Goal: Task Accomplishment & Management: Manage account settings

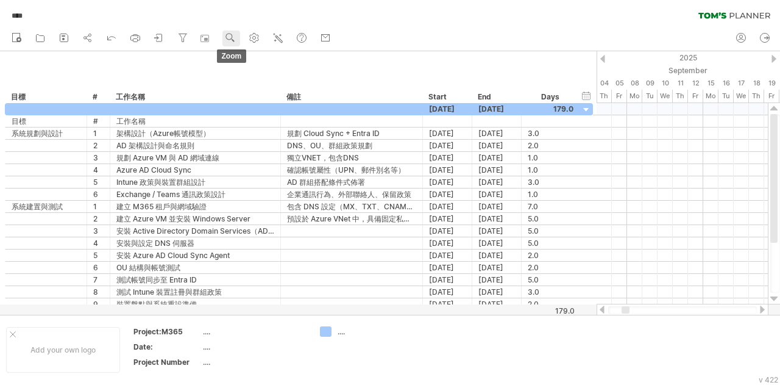
click at [229, 36] on use at bounding box center [230, 38] width 12 height 12
click at [761, 310] on div at bounding box center [763, 309] width 10 height 8
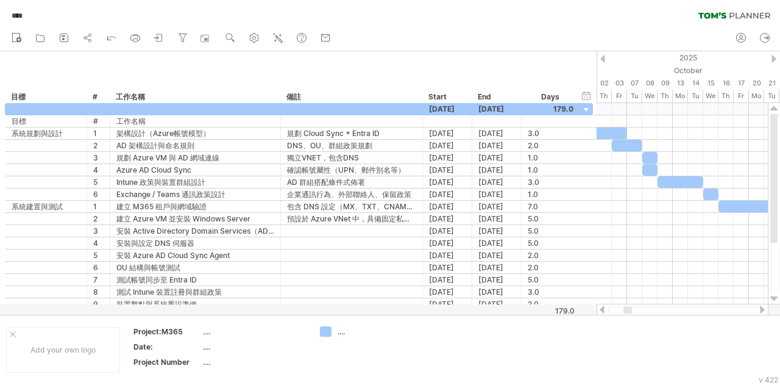
click at [761, 310] on div at bounding box center [763, 309] width 10 height 8
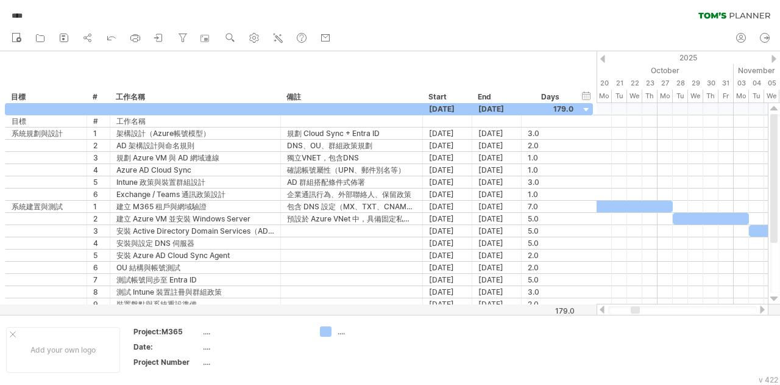
click at [601, 307] on div at bounding box center [602, 309] width 10 height 8
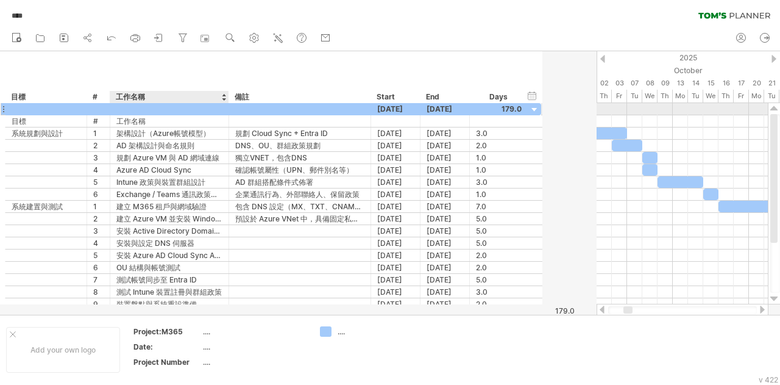
drag, startPoint x: 278, startPoint y: 111, endPoint x: 226, endPoint y: 112, distance: 51.8
click at [226, 112] on div at bounding box center [227, 109] width 6 height 12
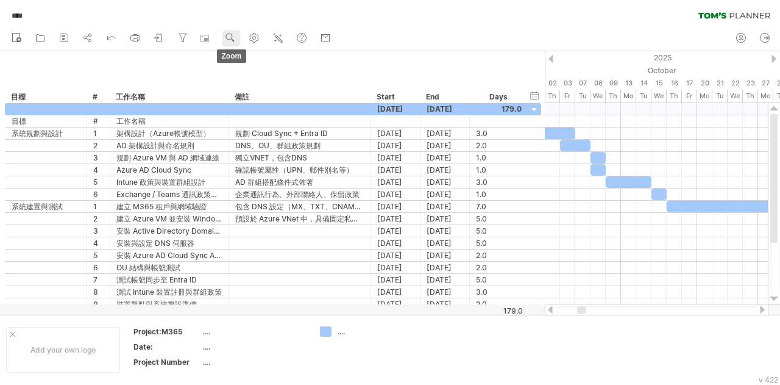
click at [227, 34] on use at bounding box center [230, 38] width 12 height 12
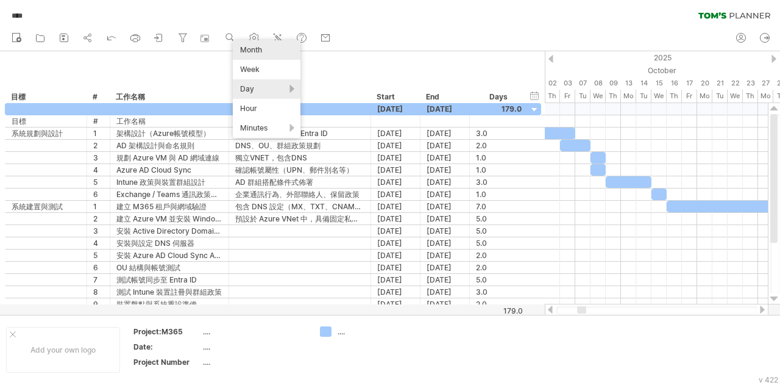
click at [260, 53] on div "Month" at bounding box center [267, 50] width 68 height 20
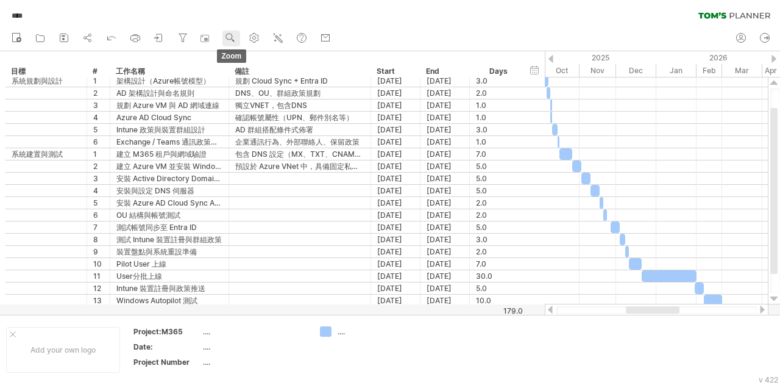
click at [233, 37] on circle at bounding box center [229, 36] width 9 height 9
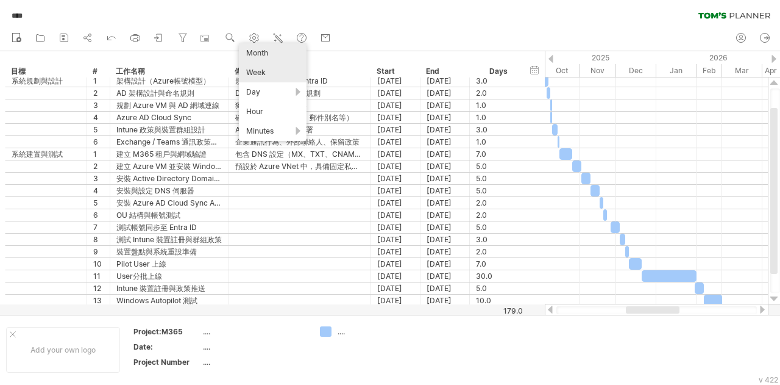
click at [271, 76] on div "Week" at bounding box center [273, 73] width 68 height 20
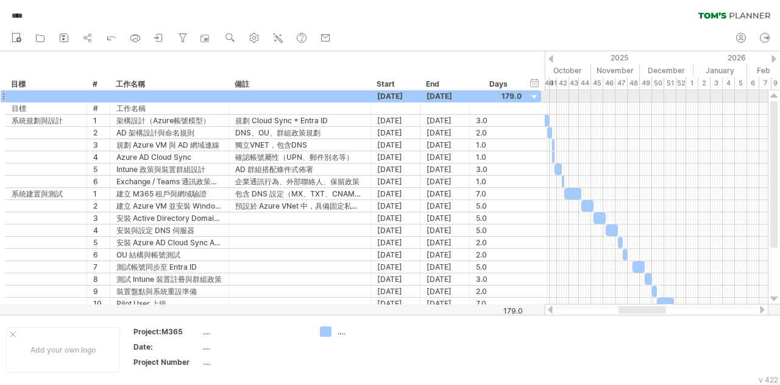
drag, startPoint x: 776, startPoint y: 182, endPoint x: 776, endPoint y: 102, distance: 79.8
click at [776, 102] on div at bounding box center [773, 174] width 7 height 146
click at [230, 35] on use at bounding box center [230, 38] width 12 height 12
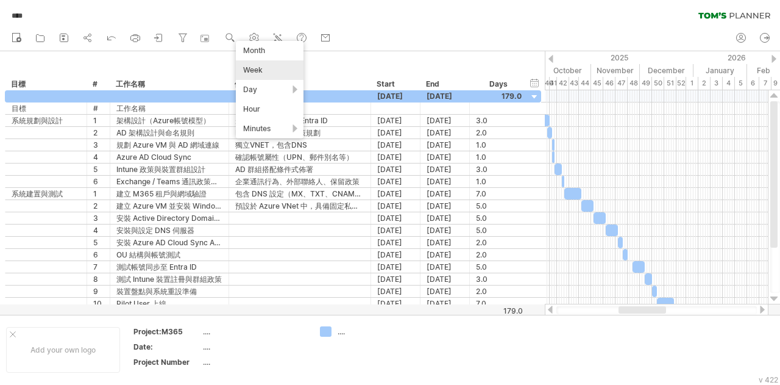
click at [460, 17] on div "**** clear filter reapply filter" at bounding box center [390, 13] width 780 height 26
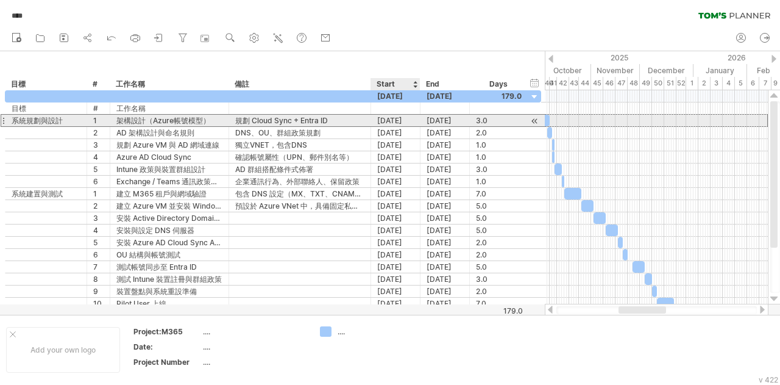
click at [391, 122] on div "[DATE]" at bounding box center [395, 121] width 49 height 12
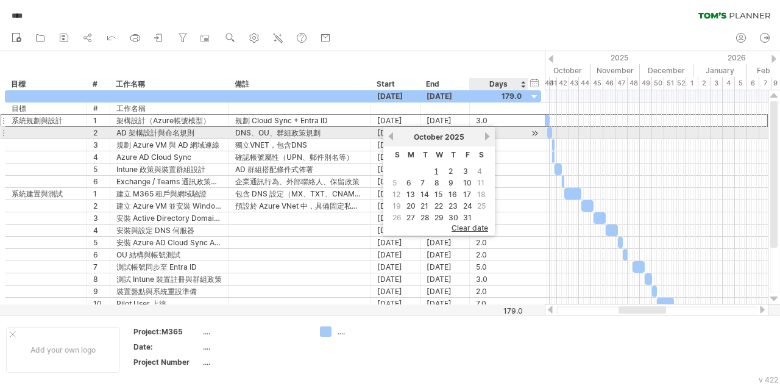
click at [490, 138] on link "next" at bounding box center [487, 136] width 9 height 9
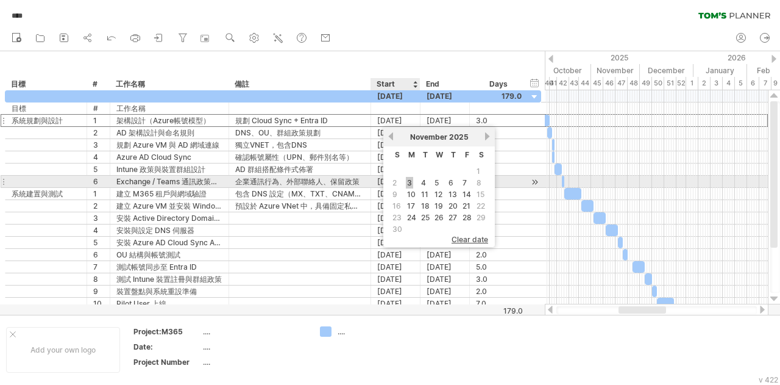
click at [406, 180] on link "3" at bounding box center [409, 183] width 7 height 12
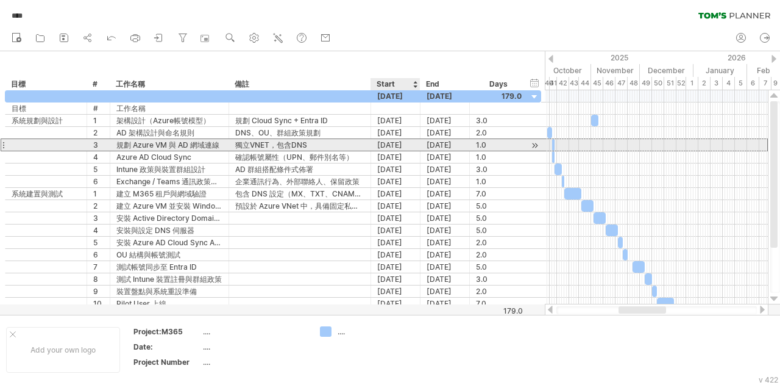
click at [414, 143] on div "[DATE]" at bounding box center [395, 145] width 49 height 12
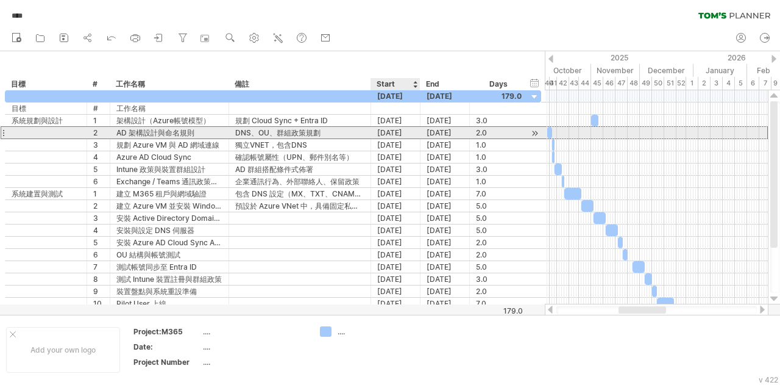
click at [400, 133] on div "[DATE]" at bounding box center [395, 133] width 49 height 12
click at [513, 128] on div "2.0" at bounding box center [499, 133] width 46 height 12
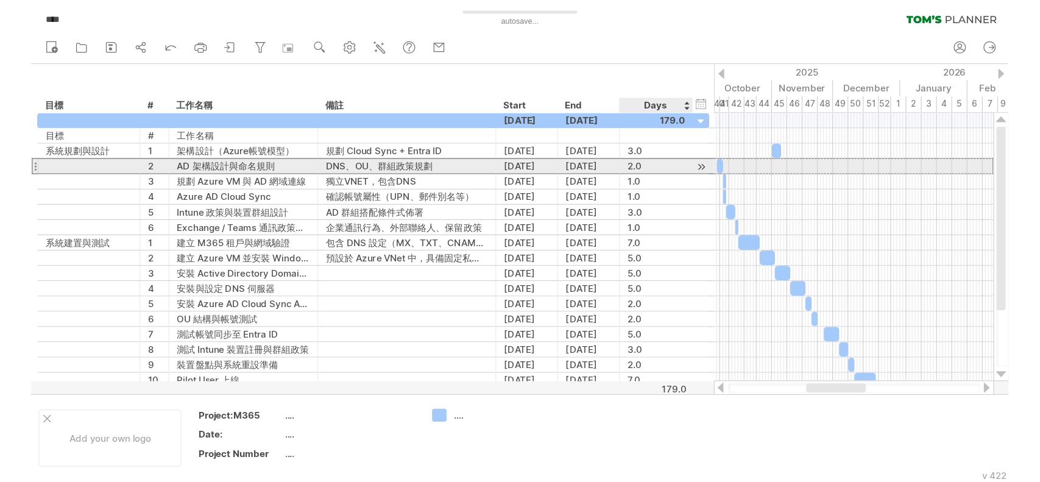
scroll to position [1, 0]
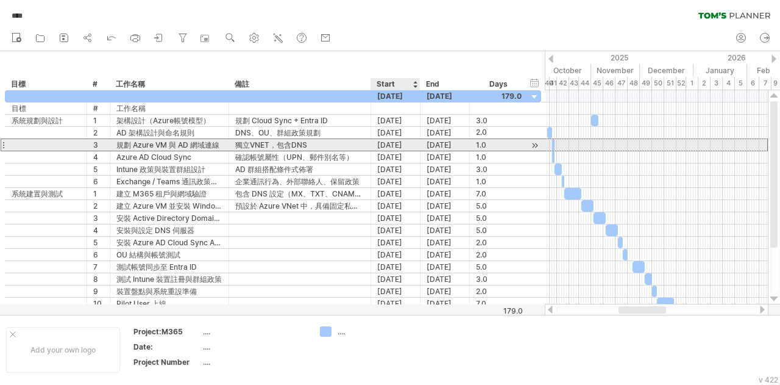
click at [391, 140] on div "[DATE]" at bounding box center [395, 145] width 49 height 12
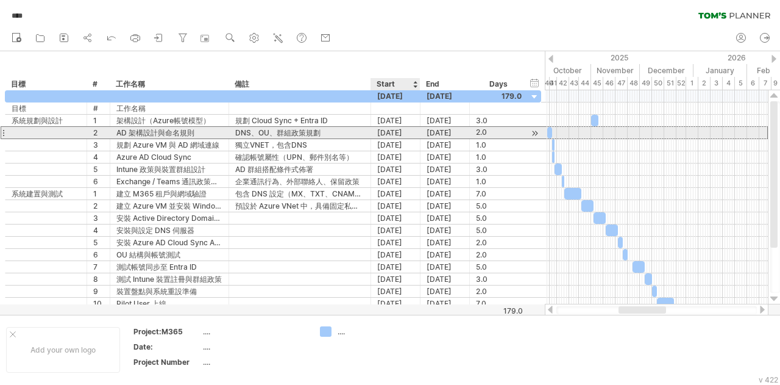
click at [391, 135] on div "[DATE]" at bounding box center [395, 133] width 49 height 12
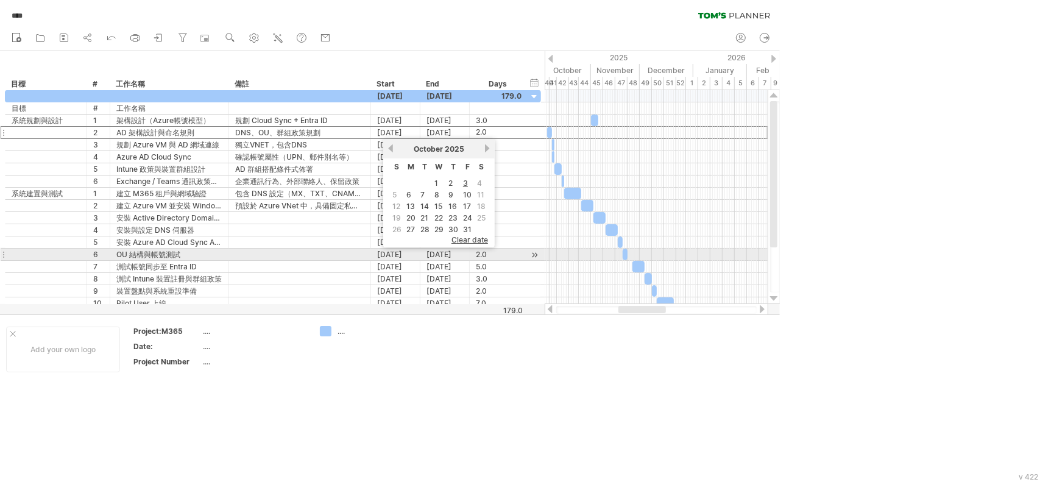
scroll to position [0, 0]
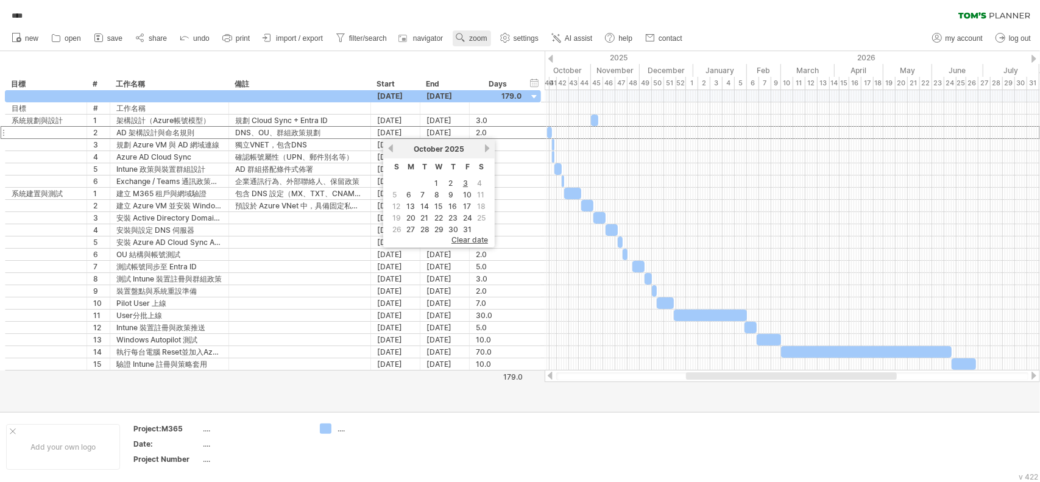
click at [482, 38] on span "zoom" at bounding box center [478, 38] width 18 height 9
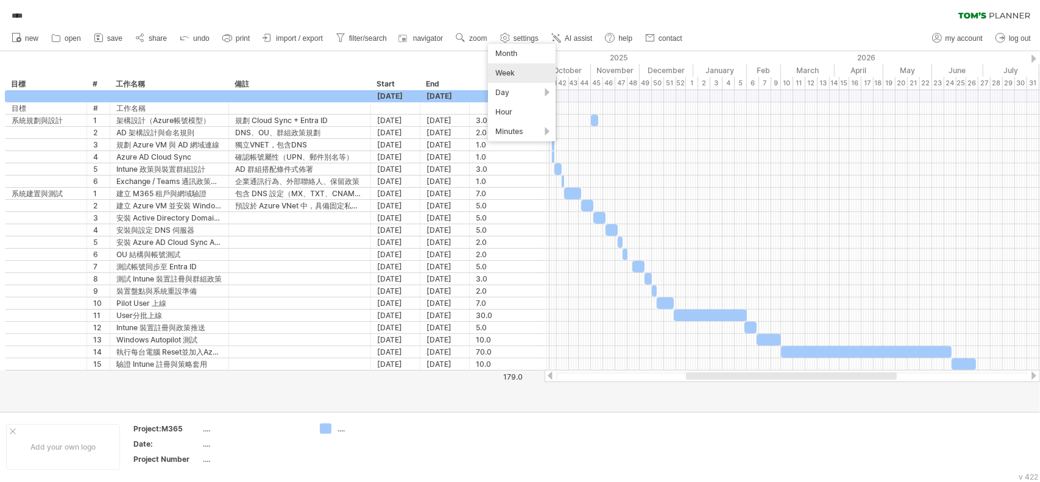
click at [518, 73] on div "Week" at bounding box center [522, 73] width 68 height 20
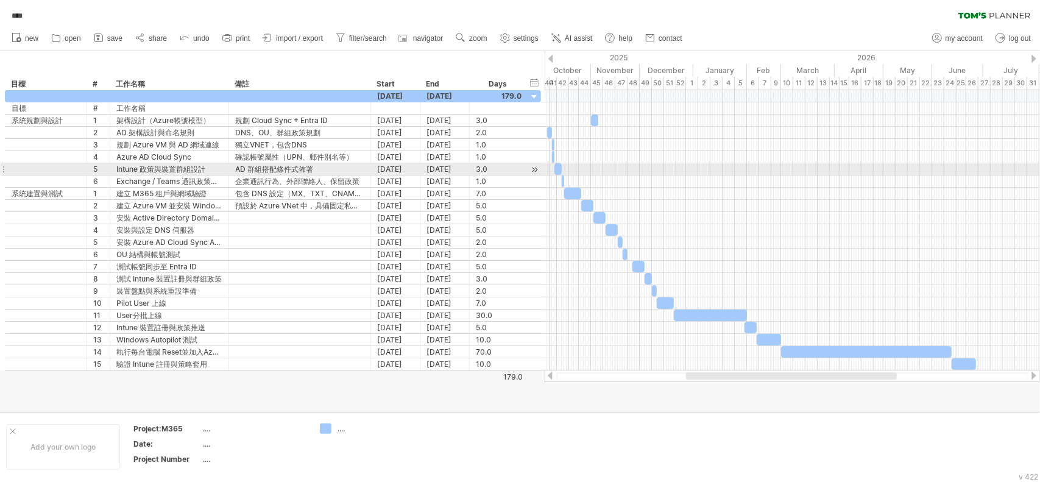
click at [645, 165] on div at bounding box center [792, 169] width 495 height 12
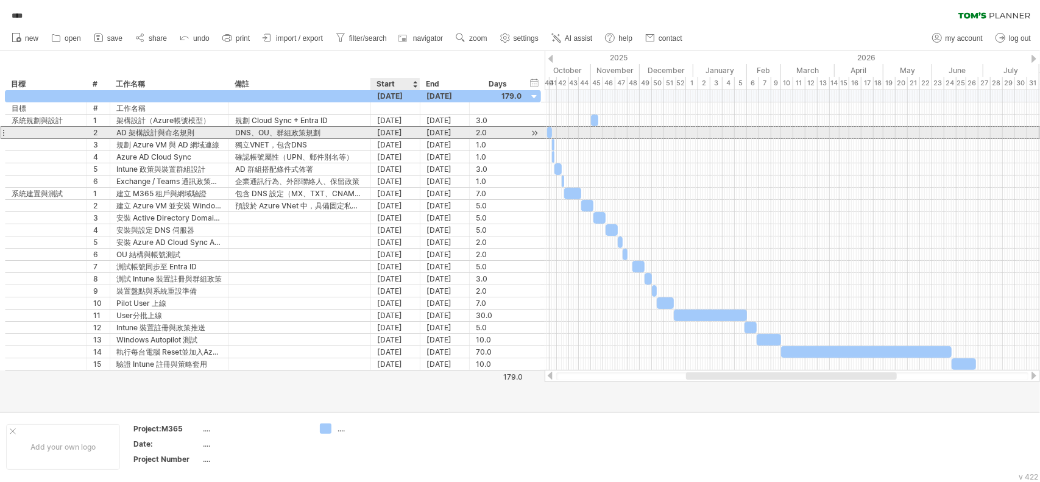
click at [394, 131] on div "[DATE]" at bounding box center [395, 133] width 49 height 12
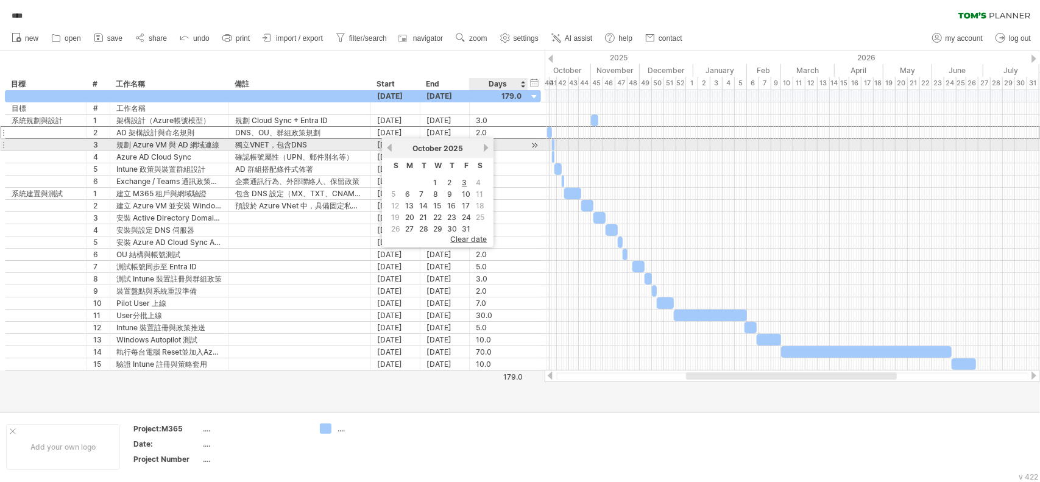
click at [486, 147] on link "next" at bounding box center [485, 147] width 9 height 9
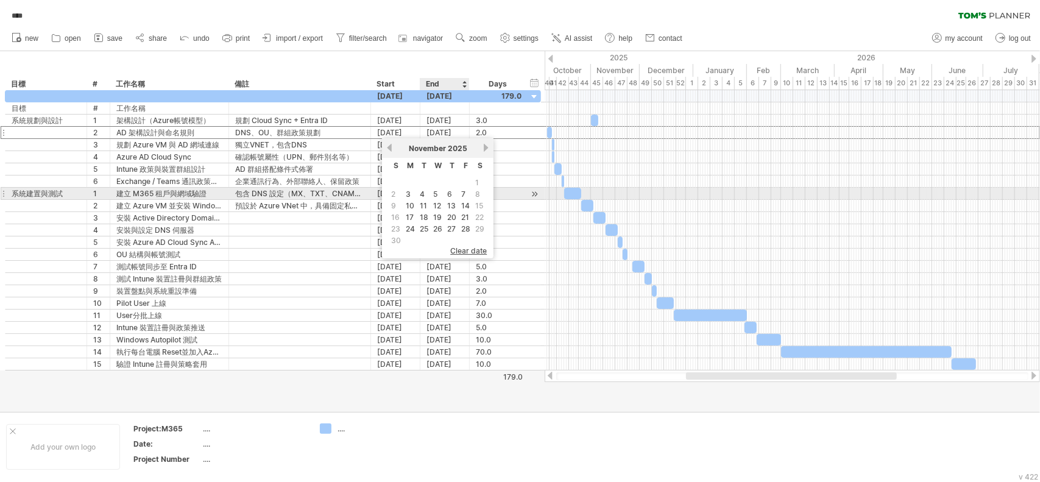
click at [451, 193] on link "6" at bounding box center [449, 194] width 7 height 12
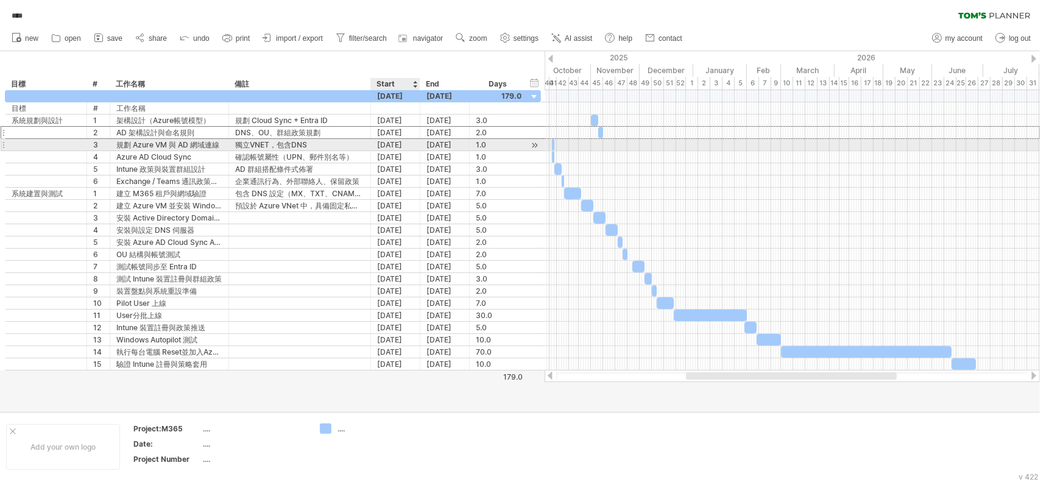
click at [400, 144] on div "[DATE]" at bounding box center [395, 145] width 49 height 12
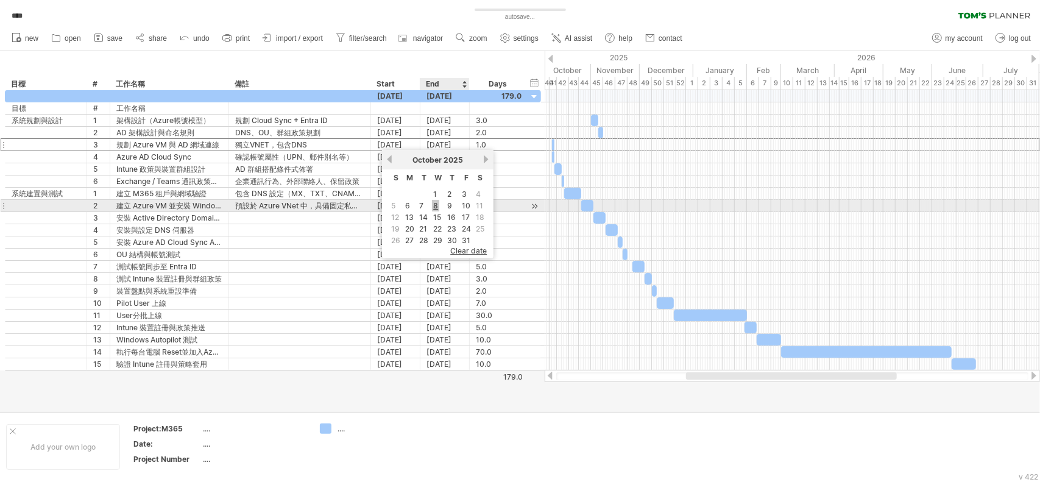
click at [436, 203] on link "8" at bounding box center [435, 206] width 7 height 12
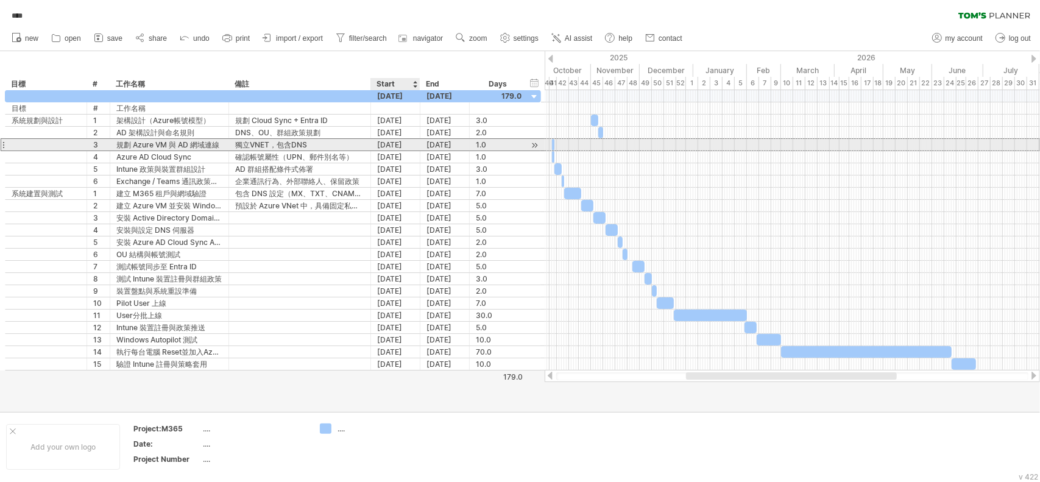
click at [394, 142] on div "[DATE]" at bounding box center [395, 145] width 49 height 12
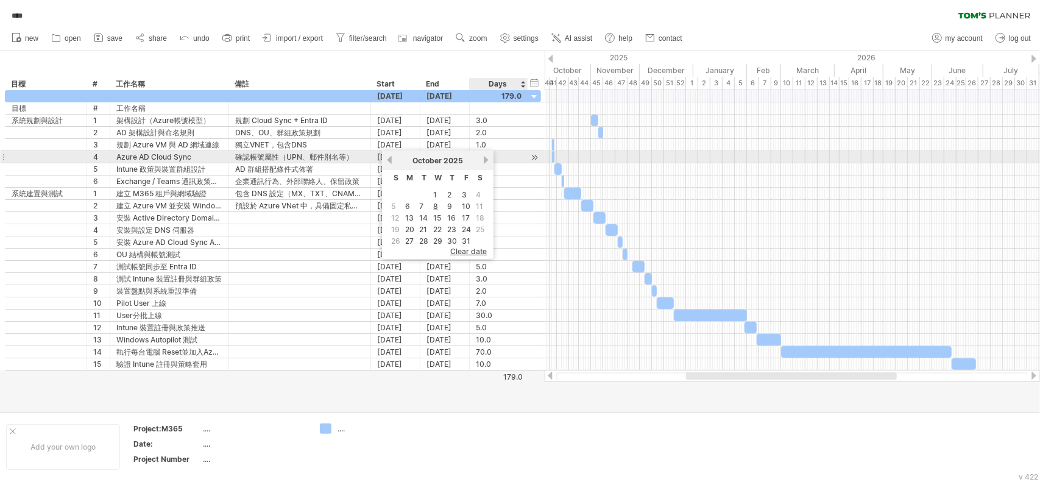
click at [486, 157] on link "next" at bounding box center [485, 159] width 9 height 9
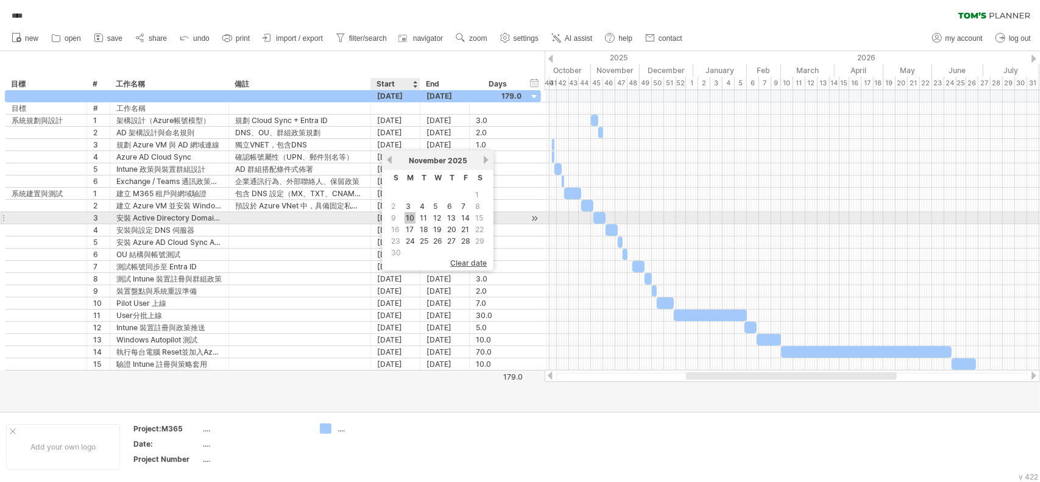
click at [408, 215] on link "10" at bounding box center [410, 218] width 11 height 12
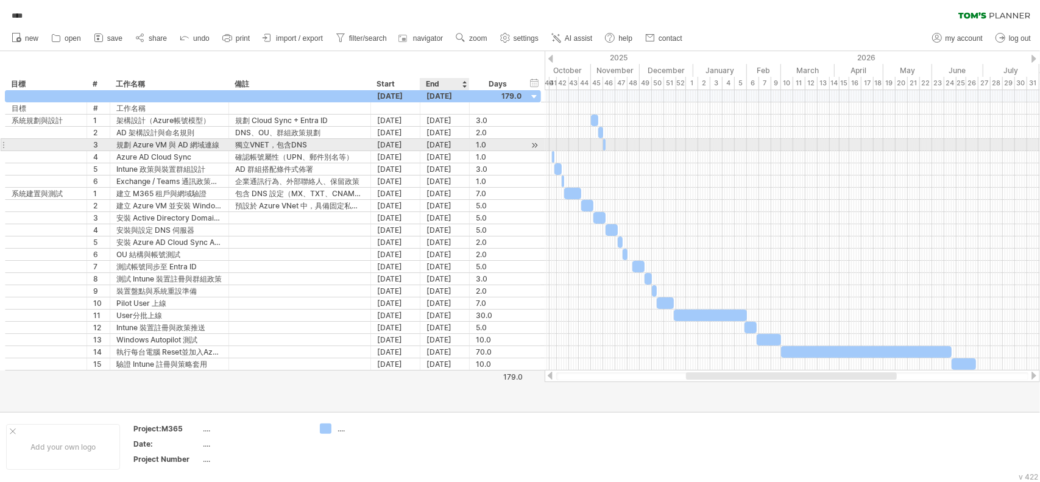
click at [442, 143] on div "[DATE]" at bounding box center [445, 145] width 49 height 12
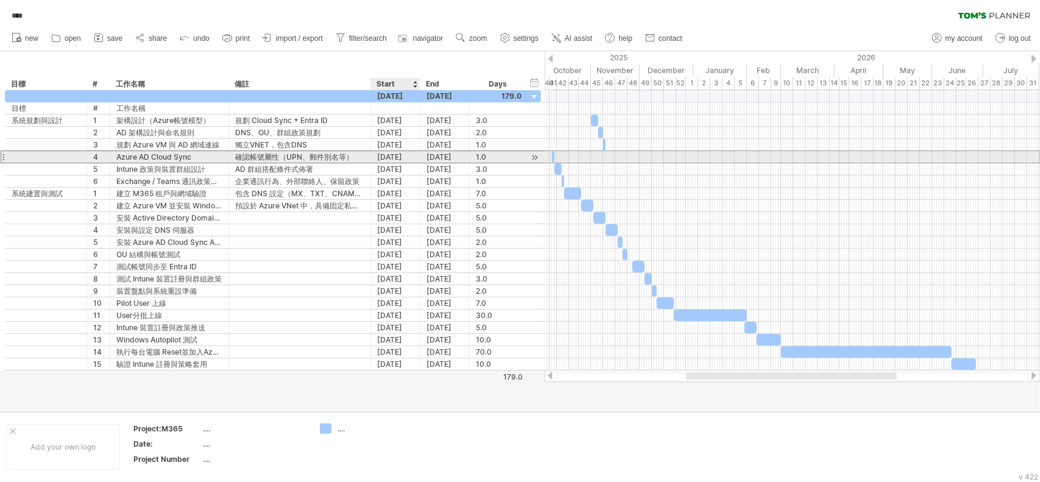
click at [393, 156] on div "[DATE]" at bounding box center [395, 157] width 49 height 12
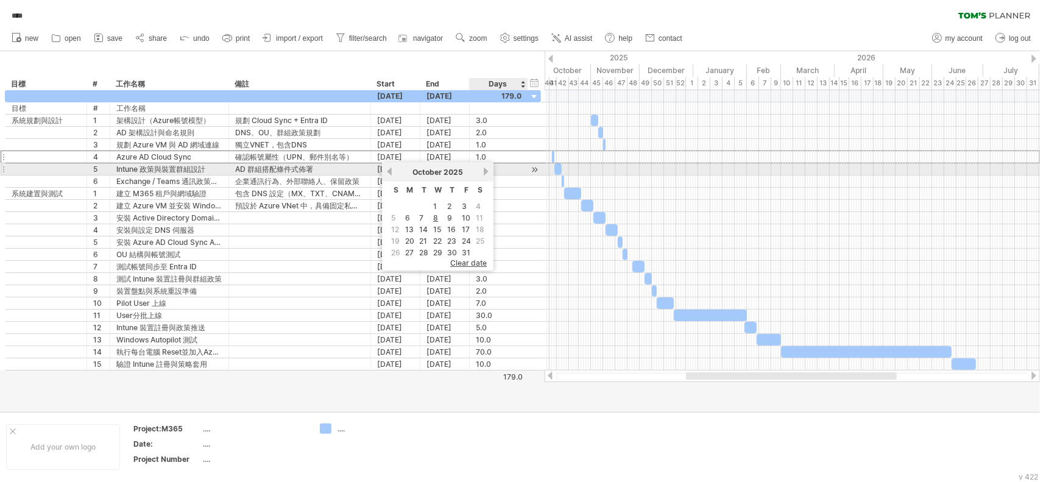
click at [486, 171] on link "next" at bounding box center [485, 171] width 9 height 9
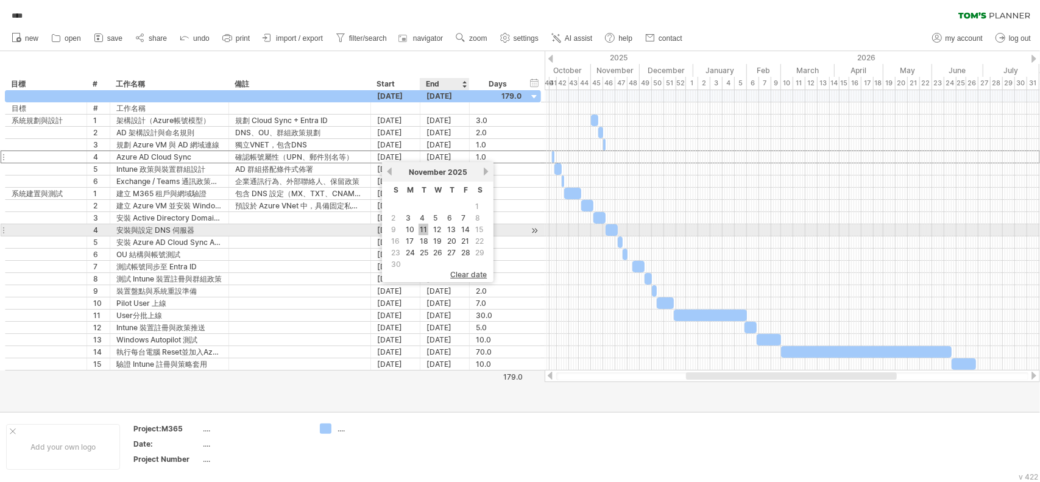
click at [425, 228] on link "11" at bounding box center [424, 230] width 10 height 12
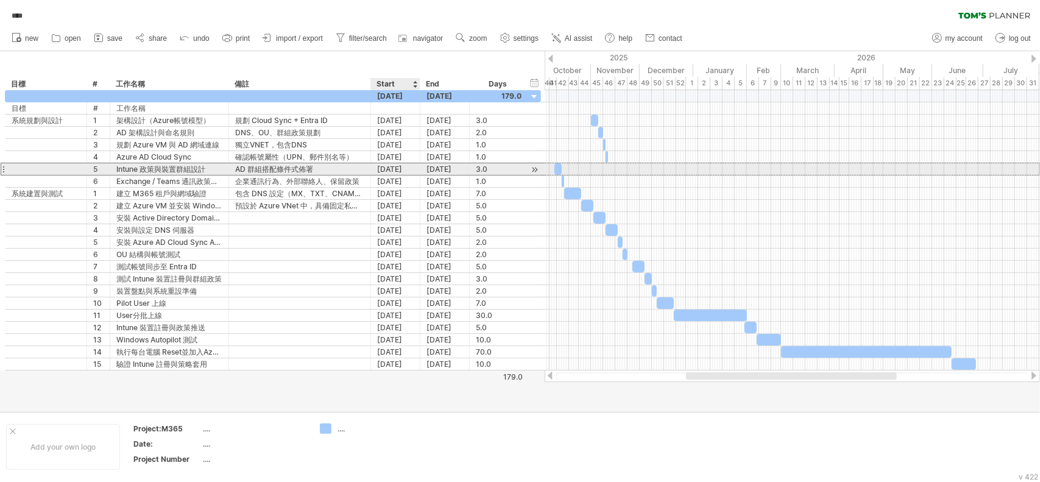
click at [393, 168] on div "[DATE]" at bounding box center [395, 169] width 49 height 12
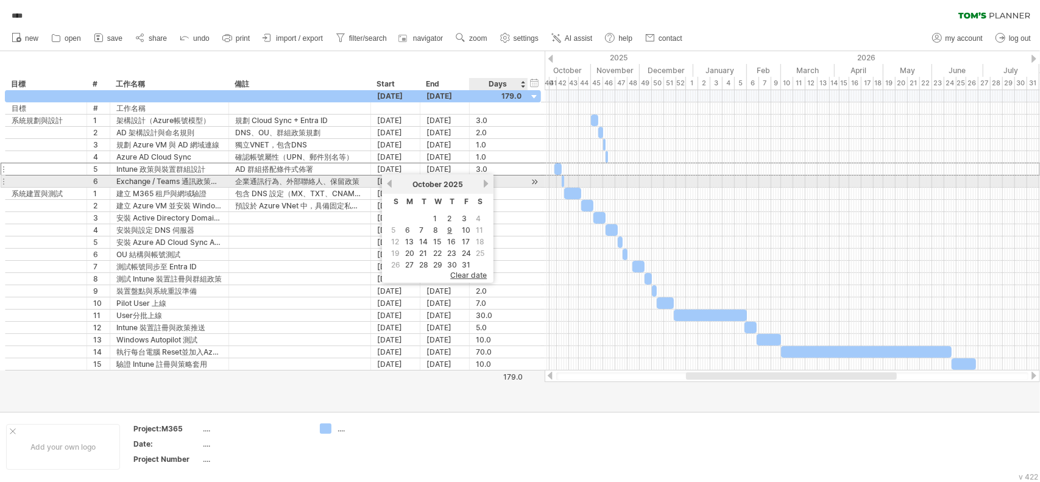
click at [488, 183] on link "next" at bounding box center [485, 183] width 9 height 9
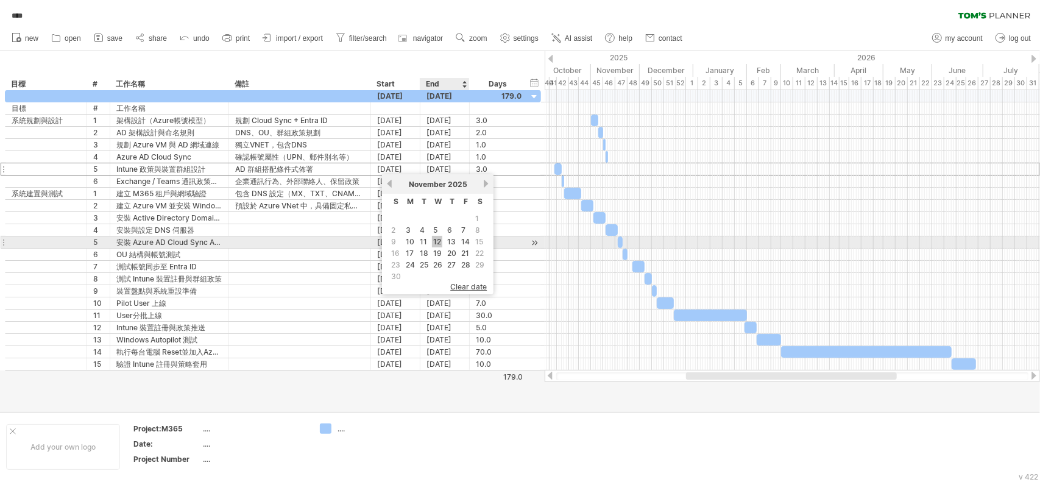
click at [439, 240] on link "12" at bounding box center [437, 242] width 10 height 12
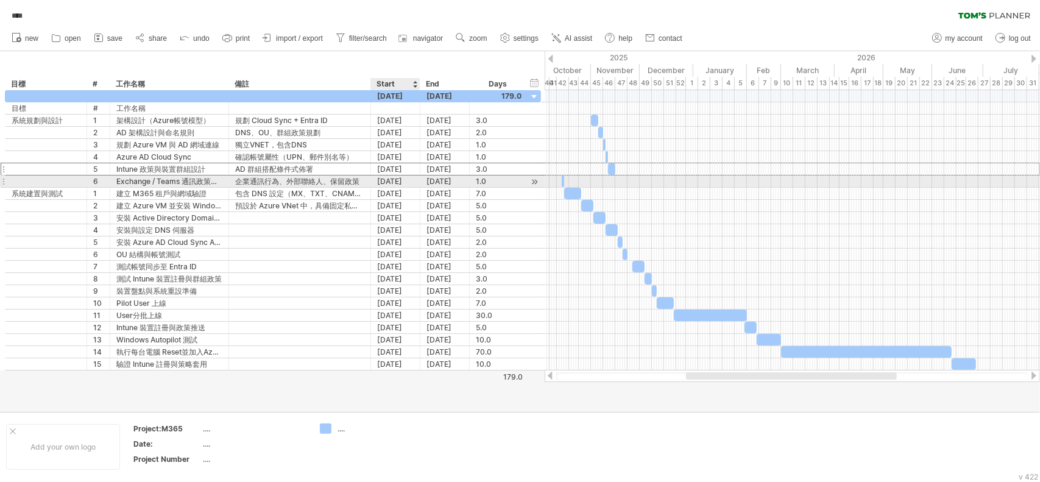
click at [390, 177] on div "[DATE]" at bounding box center [395, 182] width 49 height 12
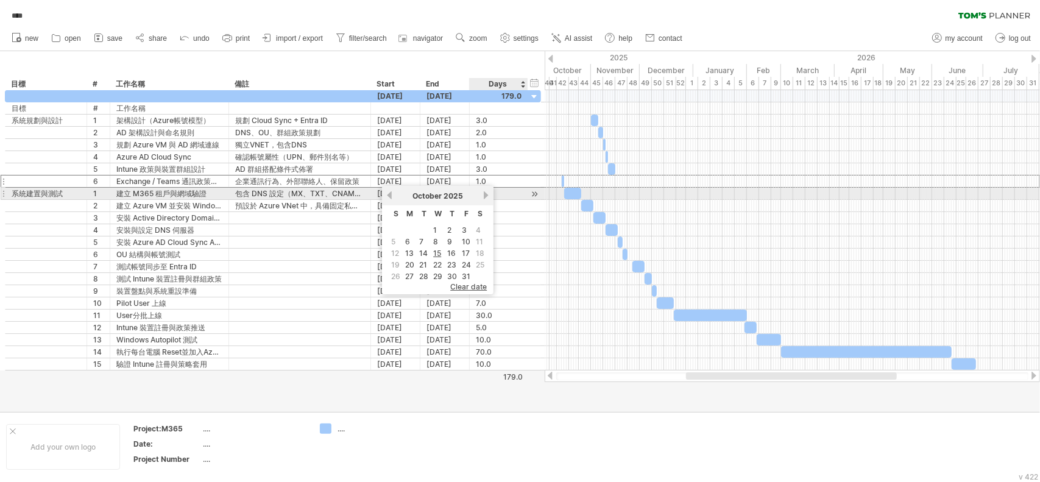
click at [484, 197] on link "next" at bounding box center [485, 195] width 9 height 9
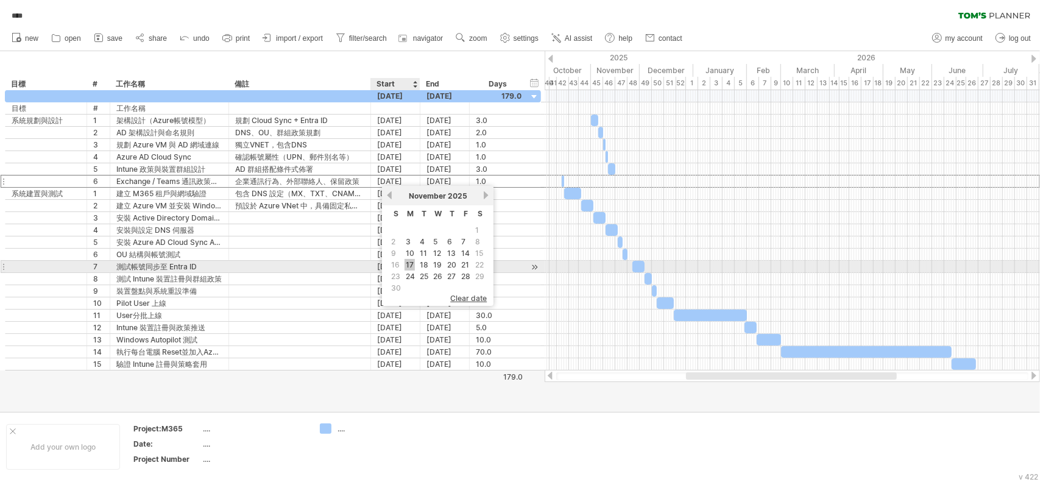
click at [406, 263] on link "17" at bounding box center [410, 265] width 10 height 12
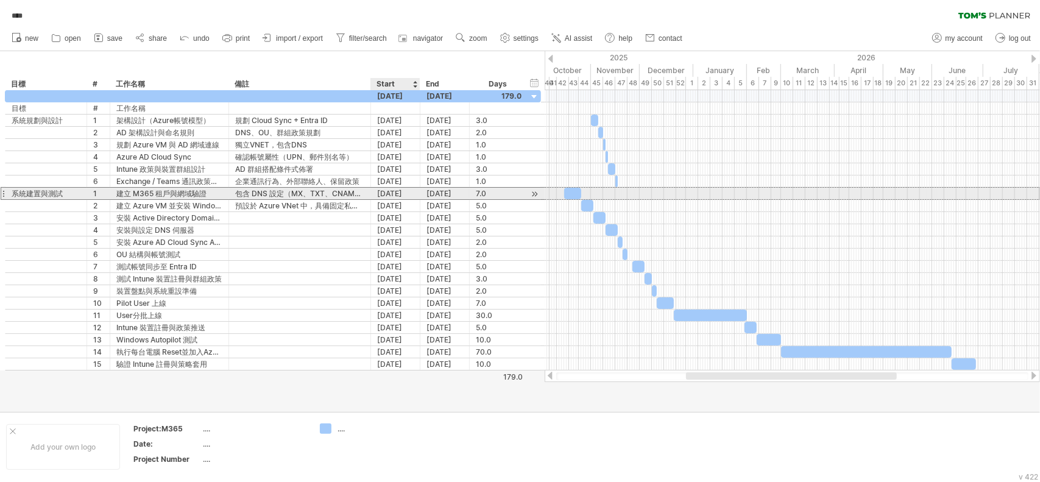
click at [392, 193] on div "[DATE]" at bounding box center [395, 194] width 49 height 12
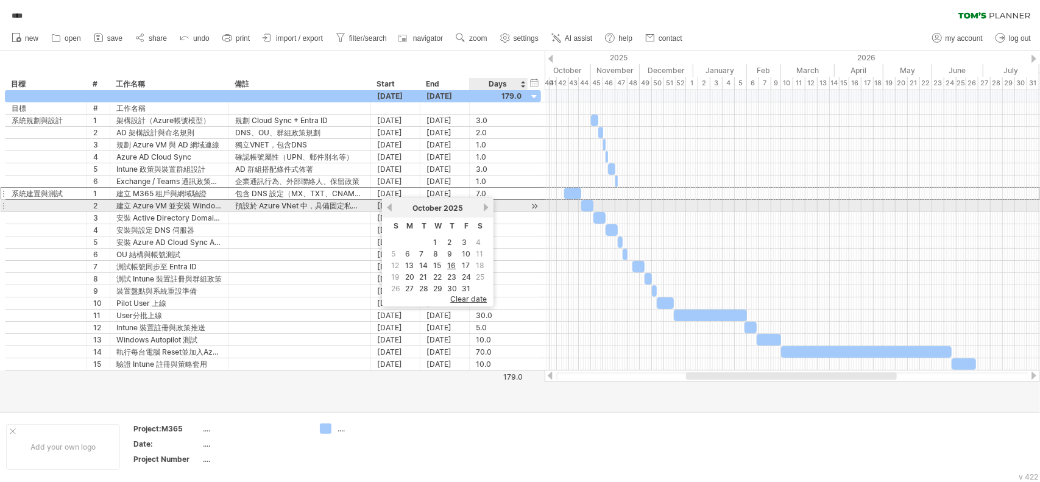
click at [481, 209] on div "[DATE]" at bounding box center [438, 208] width 88 height 9
click at [485, 208] on link "next" at bounding box center [485, 207] width 9 height 9
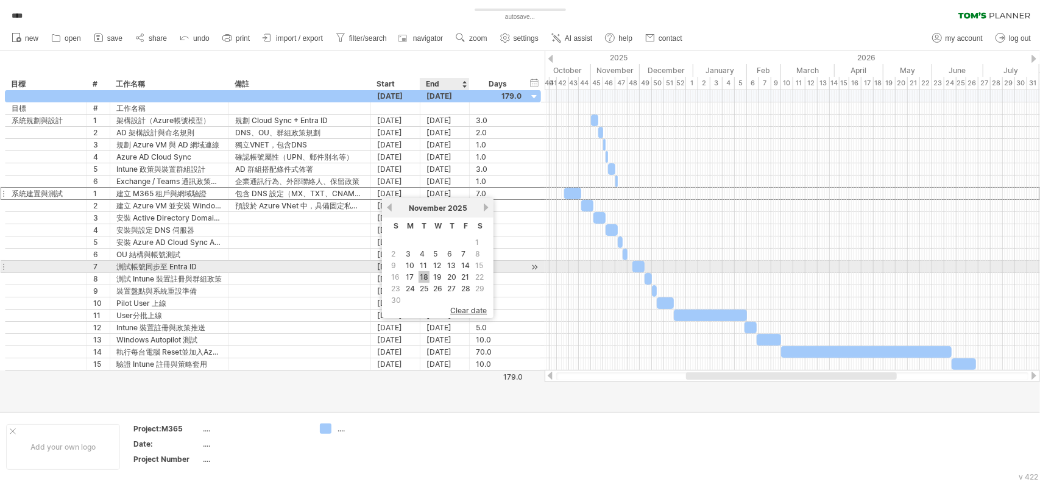
click at [427, 272] on link "18" at bounding box center [424, 277] width 11 height 12
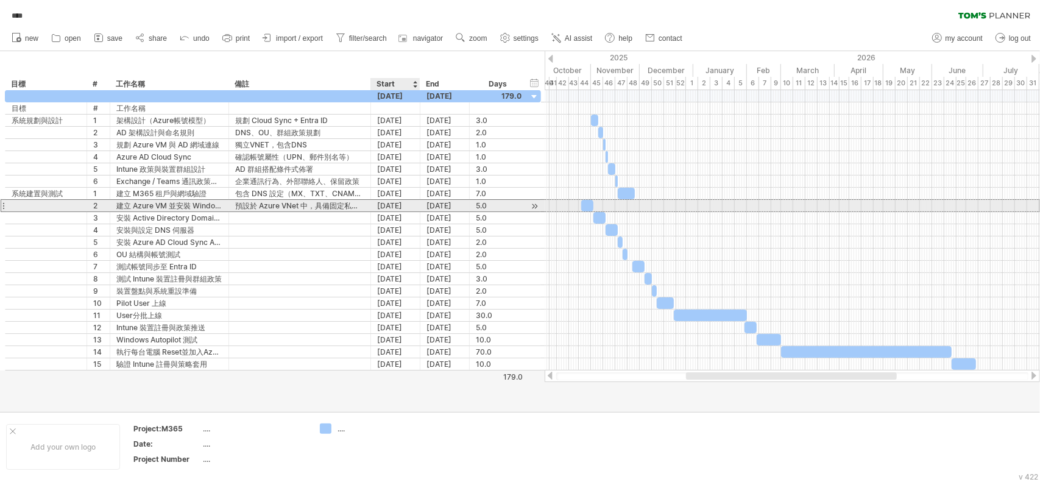
click at [399, 205] on div "[DATE]" at bounding box center [395, 206] width 49 height 12
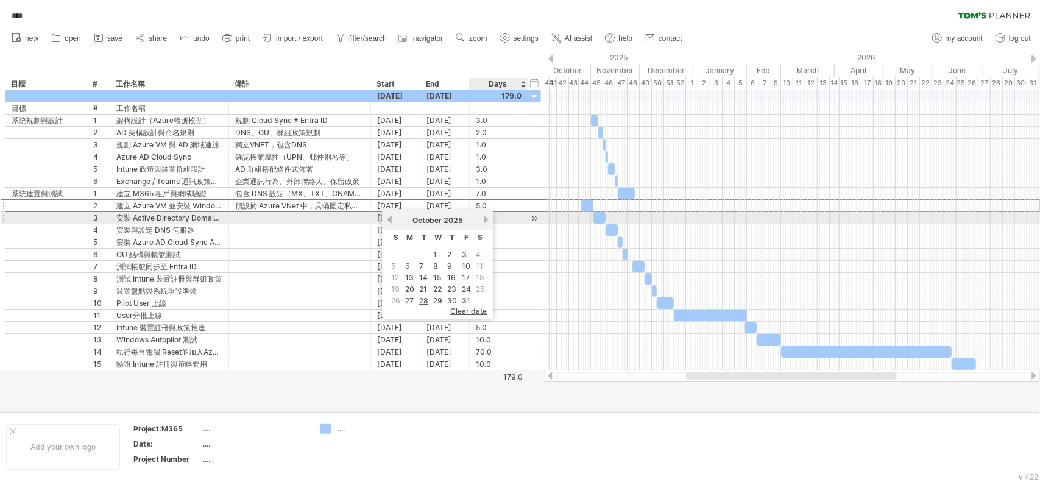
click at [488, 219] on link "next" at bounding box center [485, 219] width 9 height 9
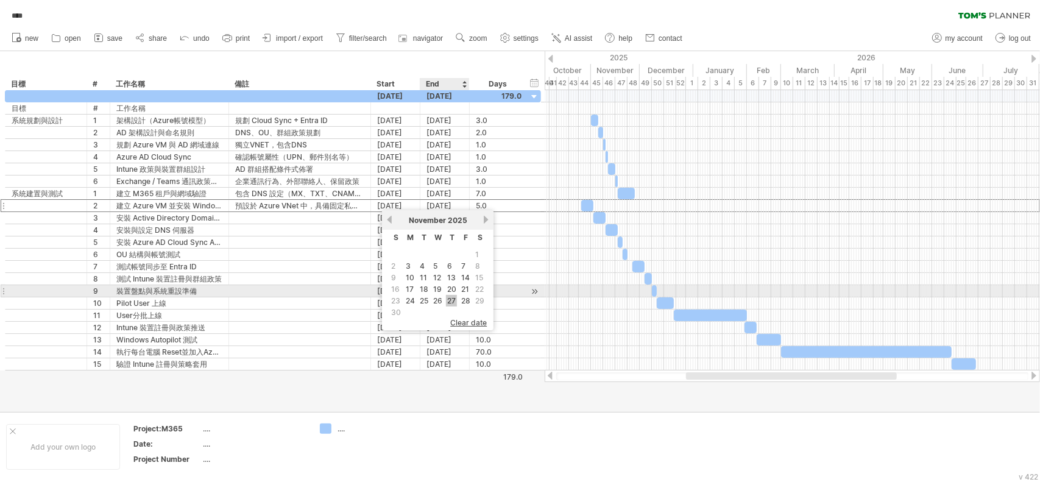
click at [452, 297] on link "27" at bounding box center [451, 301] width 11 height 12
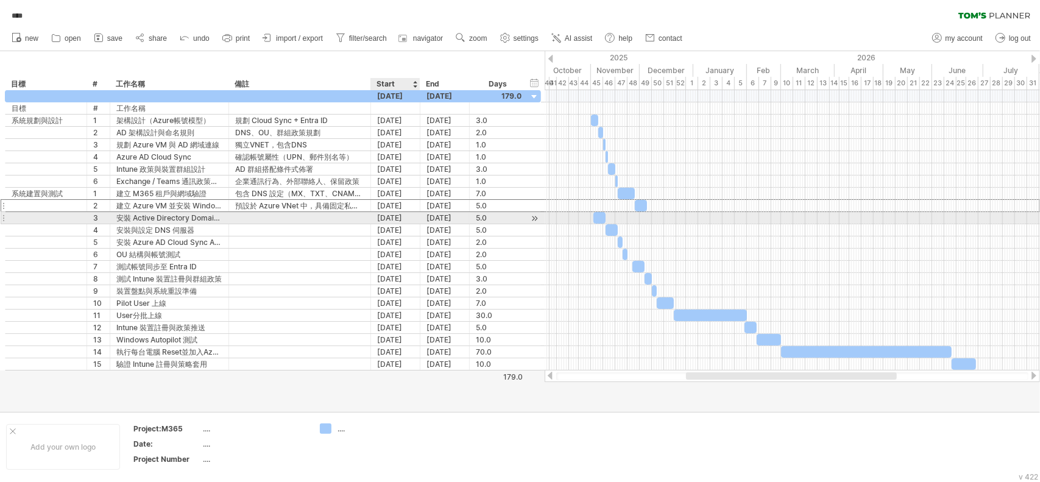
click at [397, 215] on div "[DATE]" at bounding box center [395, 218] width 49 height 12
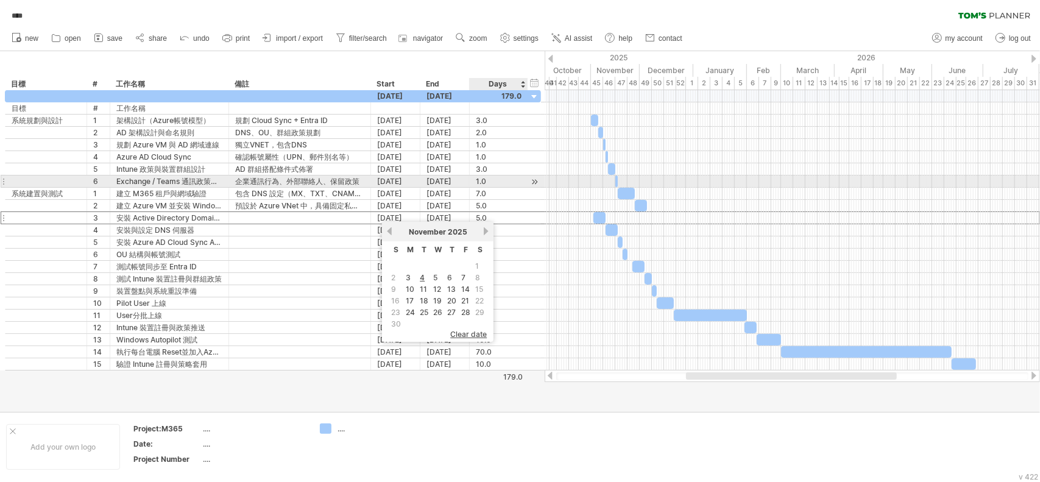
click at [481, 183] on div "1.0" at bounding box center [499, 182] width 46 height 12
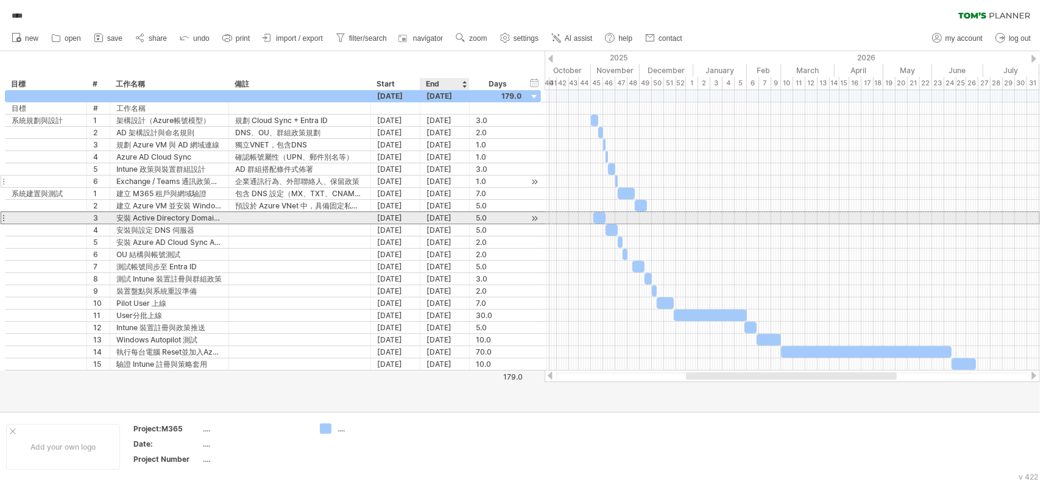
click at [446, 219] on div "[DATE]" at bounding box center [445, 218] width 49 height 12
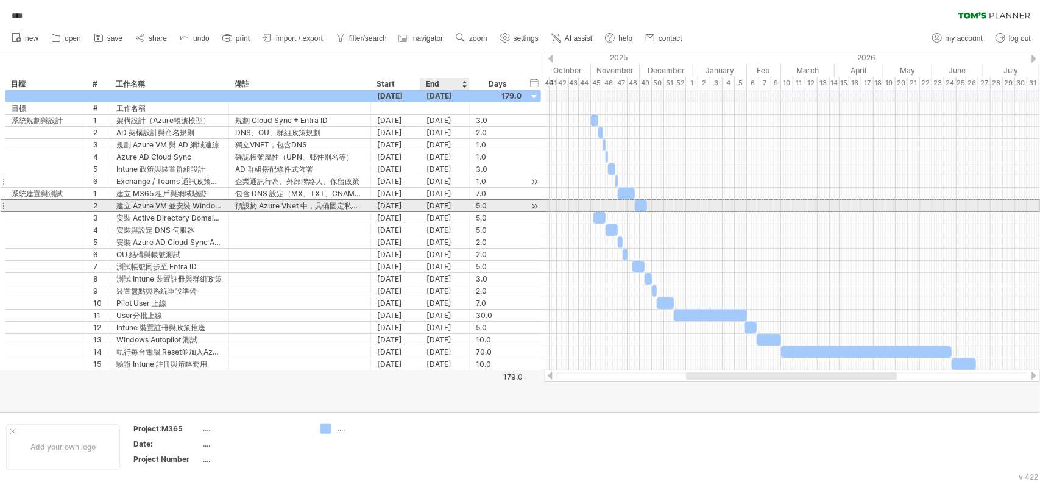
click at [446, 207] on div "[DATE]" at bounding box center [445, 206] width 49 height 12
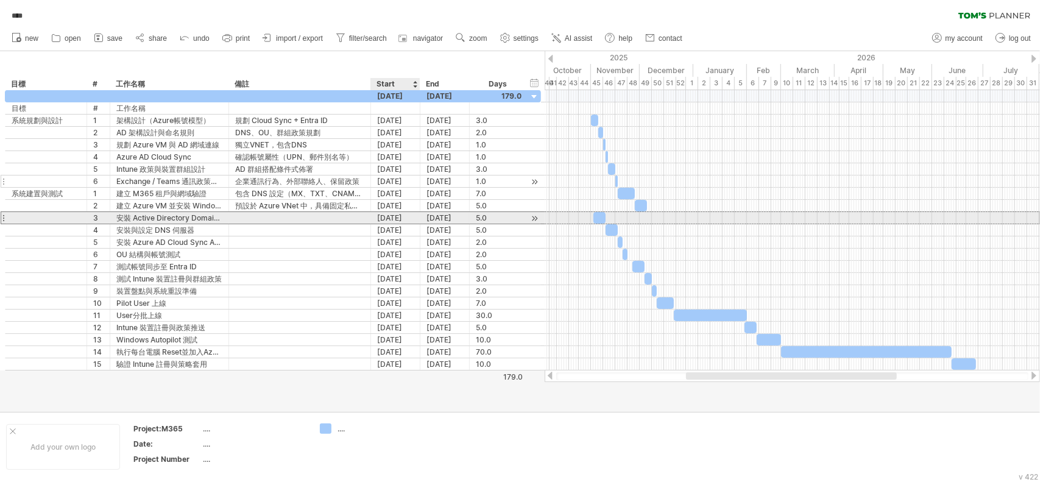
click at [390, 215] on div "[DATE]" at bounding box center [395, 218] width 49 height 12
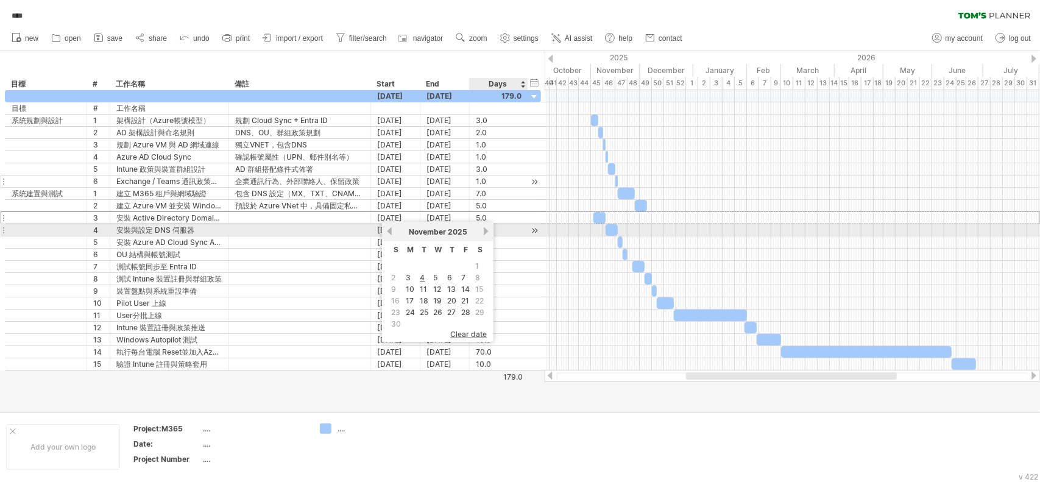
click at [485, 230] on link "next" at bounding box center [485, 231] width 9 height 9
click at [391, 231] on link "previous" at bounding box center [389, 231] width 9 height 9
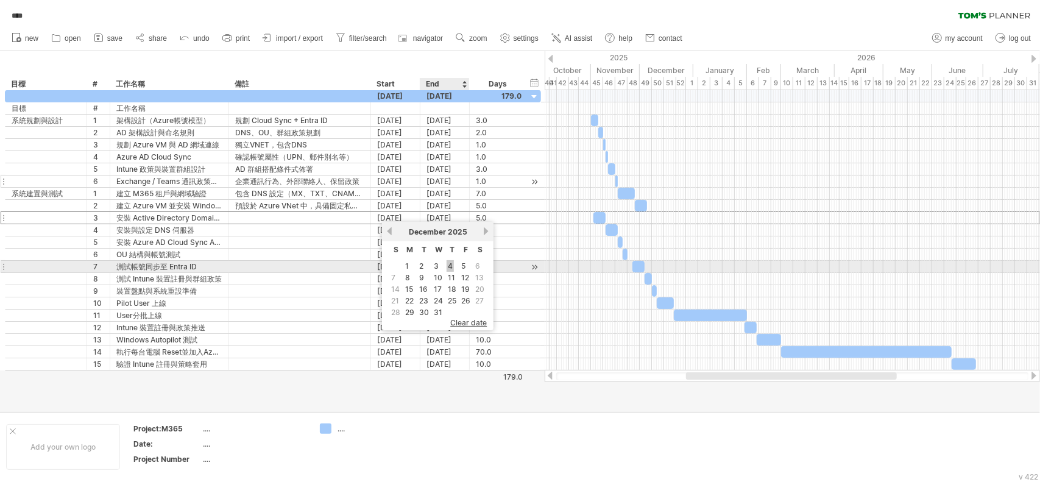
click at [449, 266] on link "4" at bounding box center [450, 266] width 7 height 12
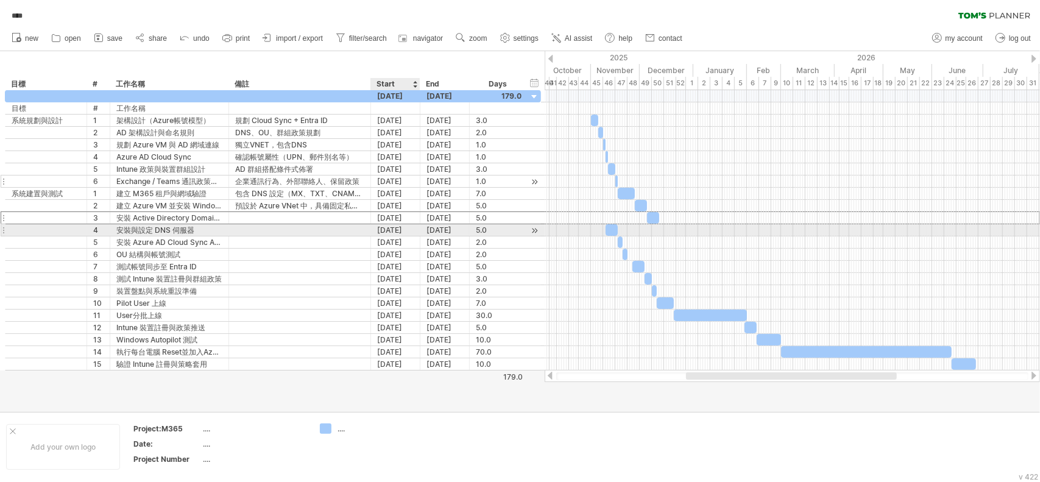
click at [389, 229] on div "[DATE]" at bounding box center [395, 230] width 49 height 12
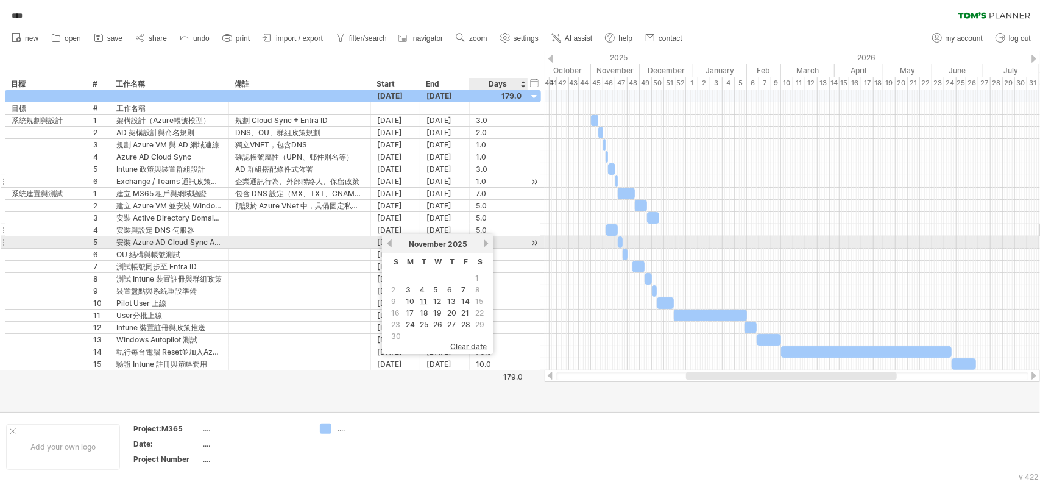
click at [484, 246] on link "next" at bounding box center [485, 243] width 9 height 9
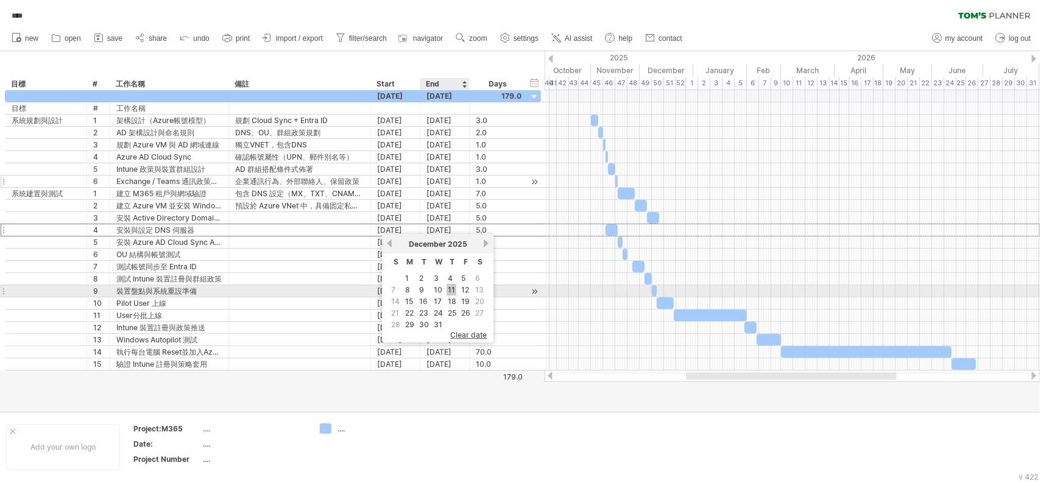
click at [450, 288] on link "11" at bounding box center [452, 290] width 10 height 12
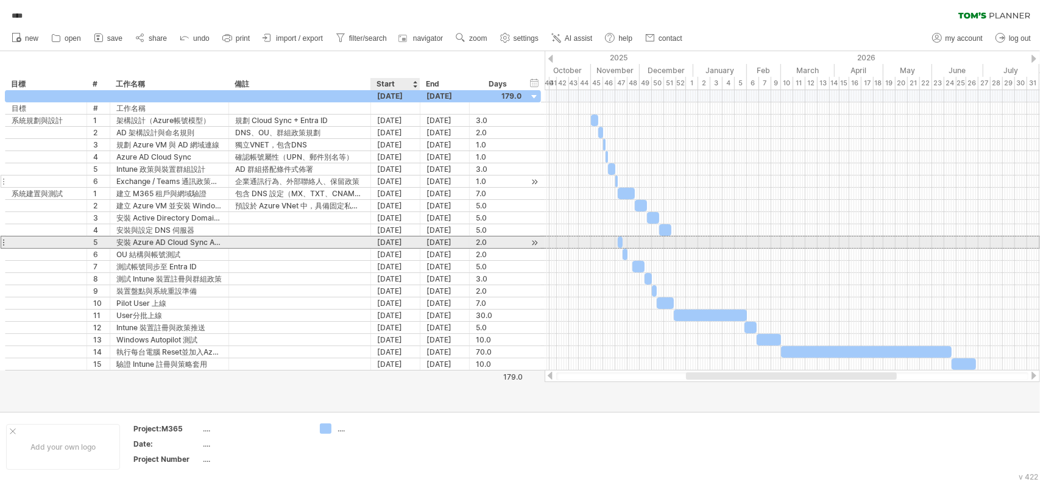
click at [391, 238] on div "[DATE]" at bounding box center [395, 242] width 49 height 12
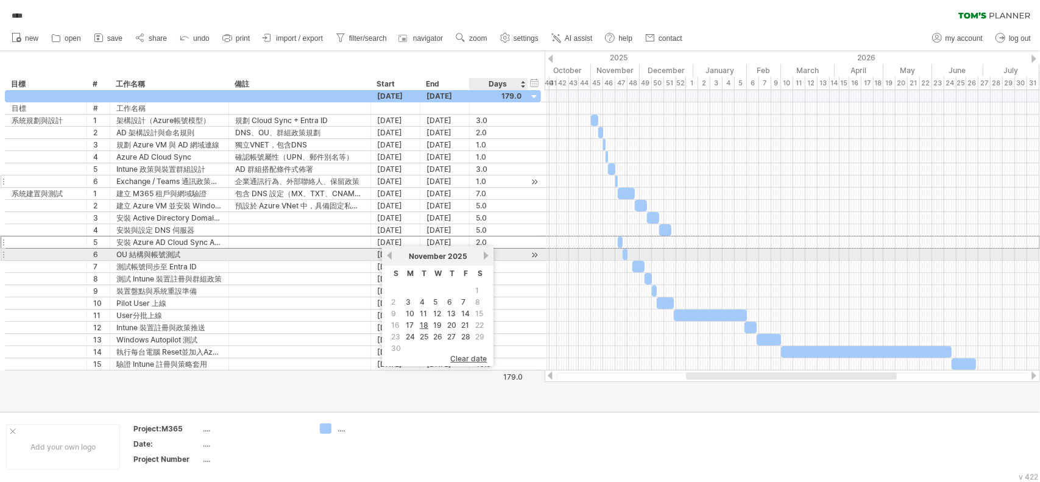
click at [484, 255] on link "next" at bounding box center [485, 255] width 9 height 9
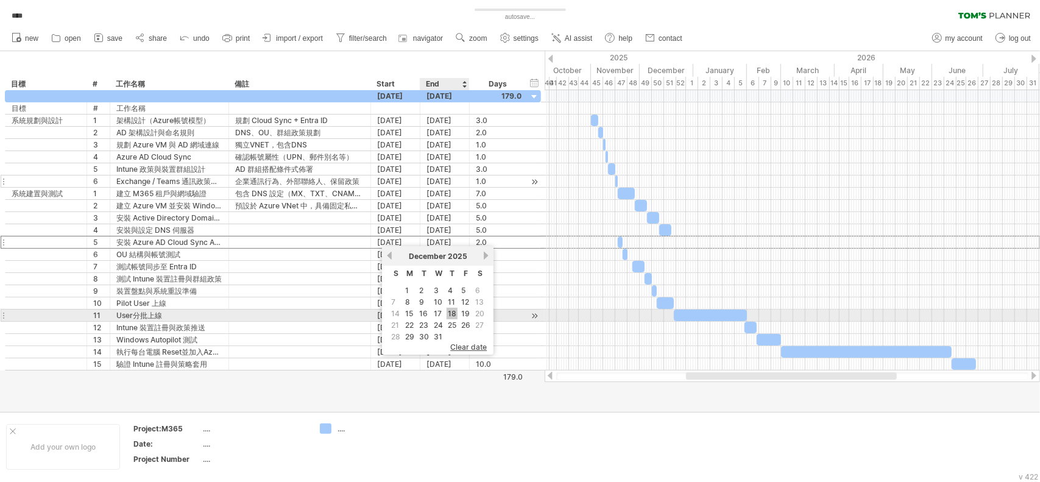
click at [454, 310] on link "18" at bounding box center [452, 314] width 11 height 12
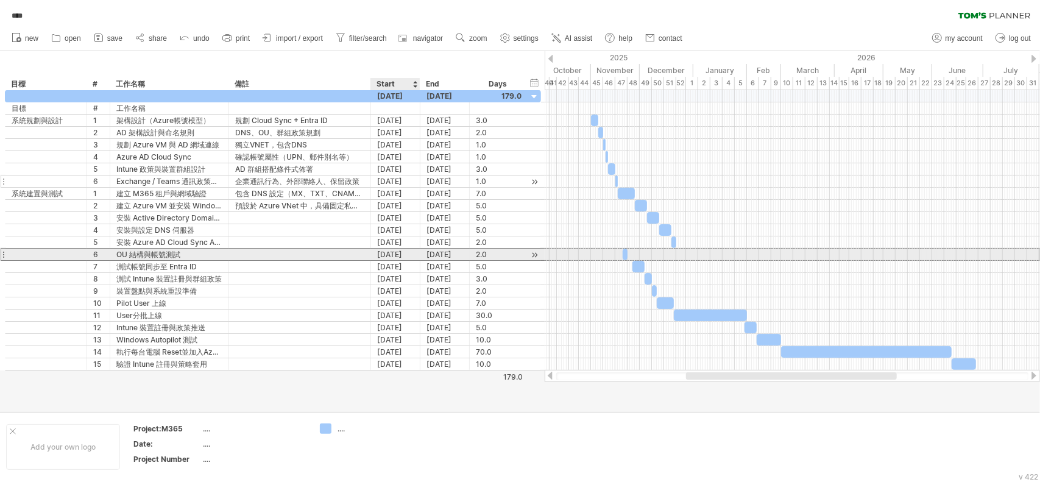
click at [394, 249] on div "[DATE]" at bounding box center [395, 255] width 49 height 12
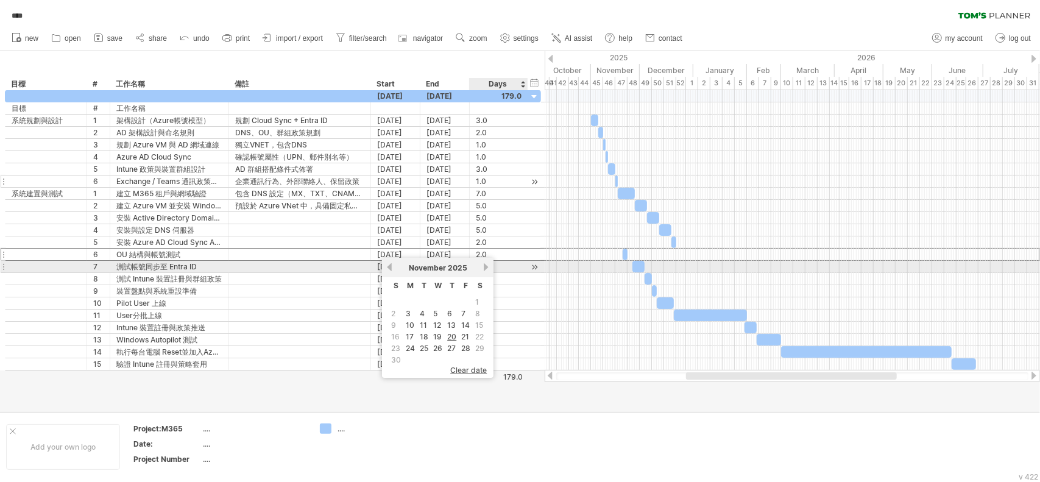
click at [484, 269] on link "next" at bounding box center [485, 267] width 9 height 9
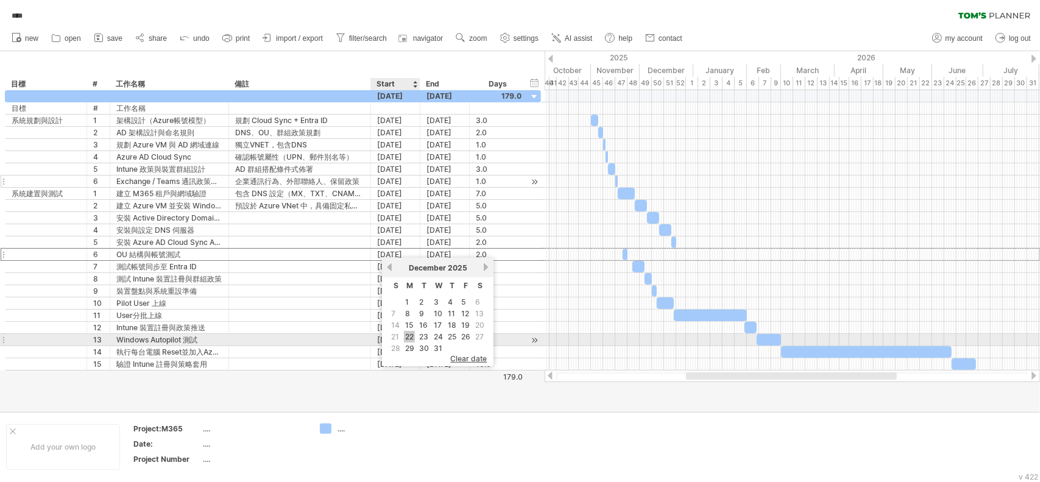
click at [408, 336] on link "22" at bounding box center [409, 337] width 11 height 12
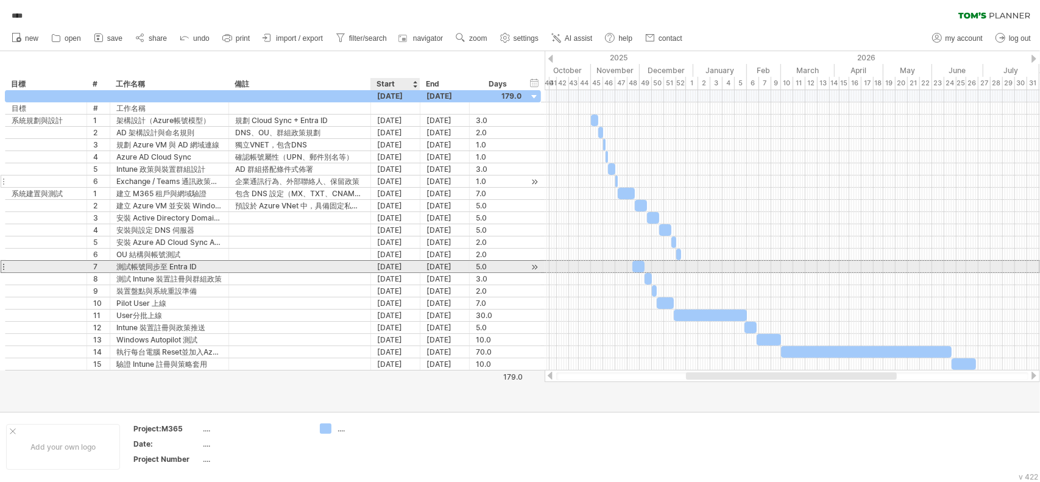
click at [397, 264] on div "[DATE]" at bounding box center [395, 267] width 49 height 12
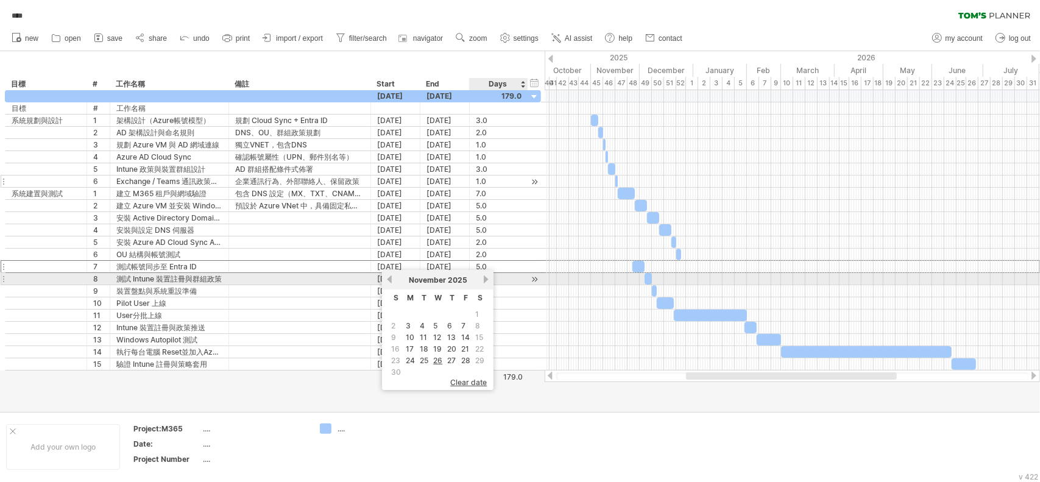
click at [485, 279] on link "next" at bounding box center [485, 279] width 9 height 9
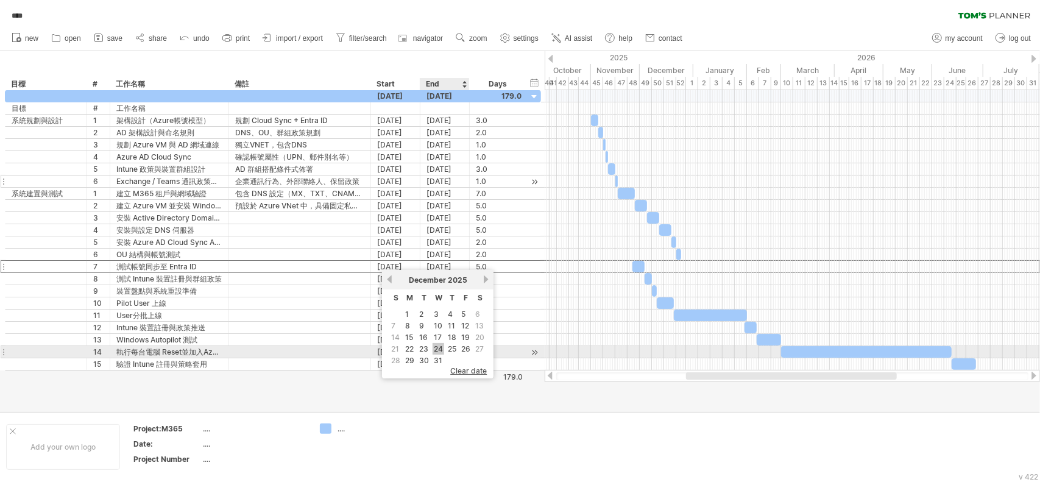
click at [435, 347] on link "24" at bounding box center [439, 349] width 12 height 12
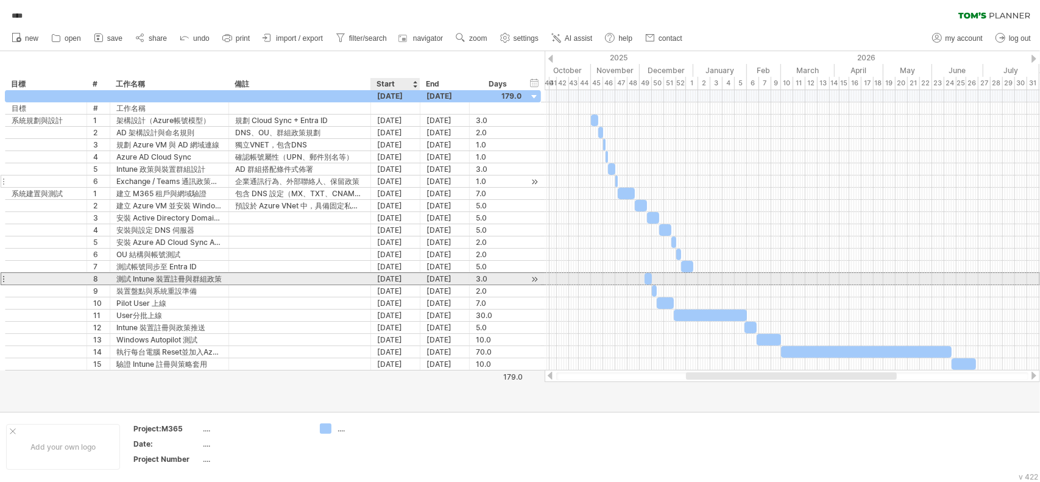
click at [391, 276] on div "[DATE]" at bounding box center [395, 279] width 49 height 12
click at [407, 276] on div "[DATE]" at bounding box center [395, 279] width 49 height 12
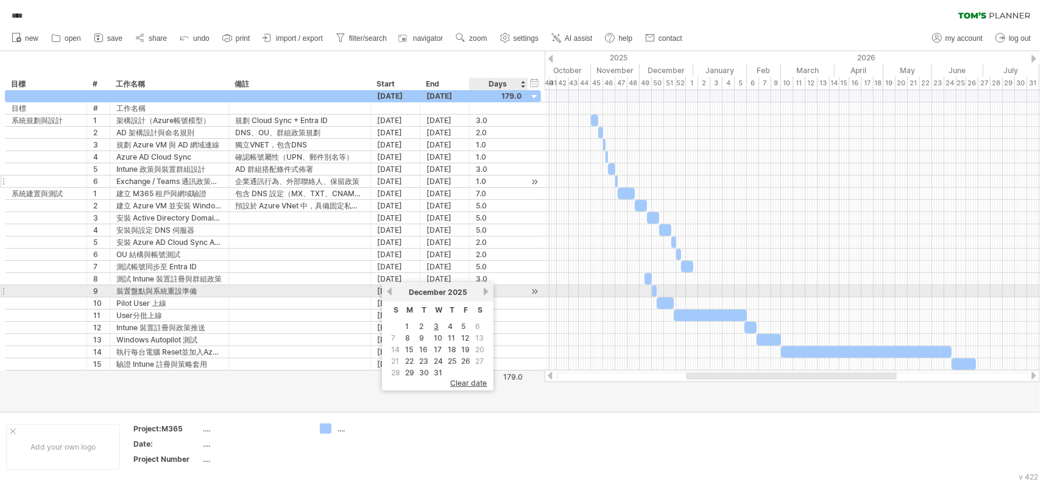
click at [484, 295] on link "next" at bounding box center [485, 291] width 9 height 9
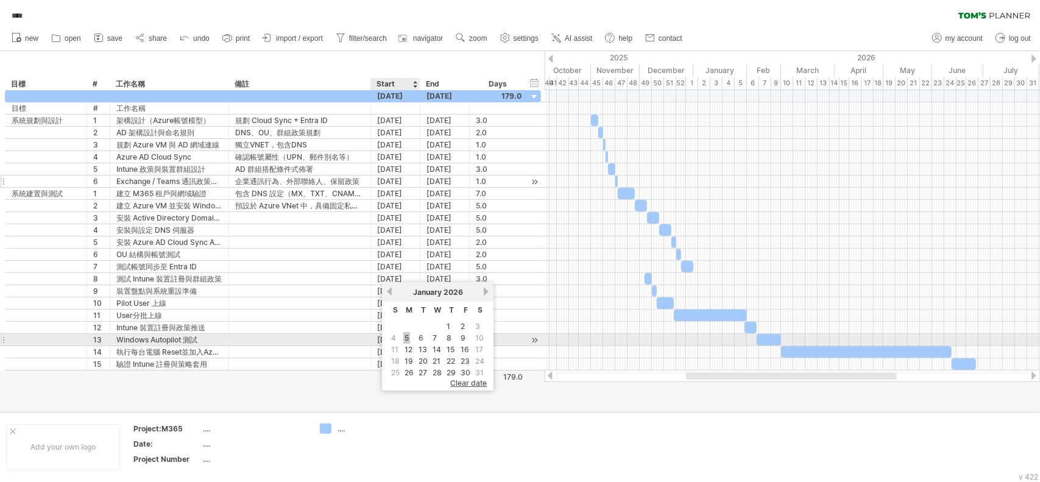
click at [407, 335] on link "5" at bounding box center [406, 338] width 7 height 12
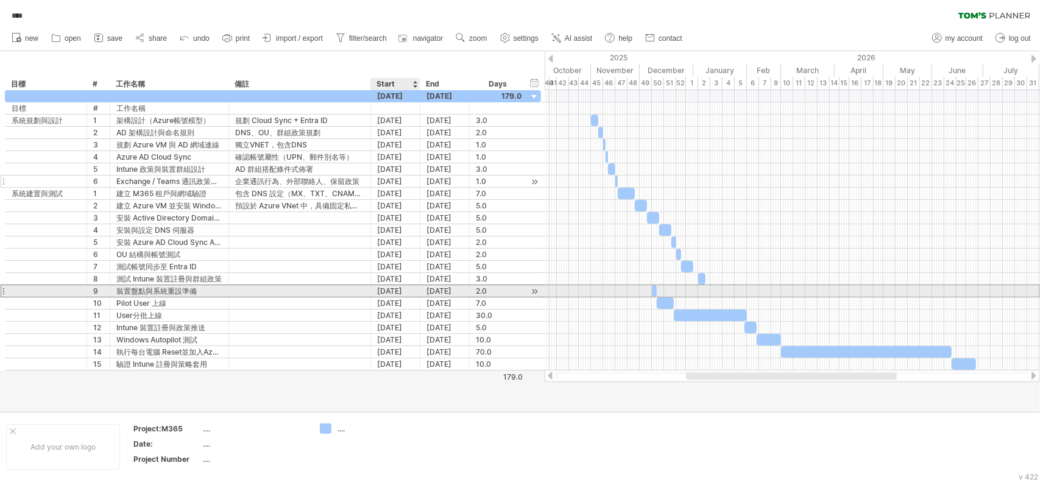
click at [393, 288] on div "[DATE]" at bounding box center [395, 291] width 49 height 12
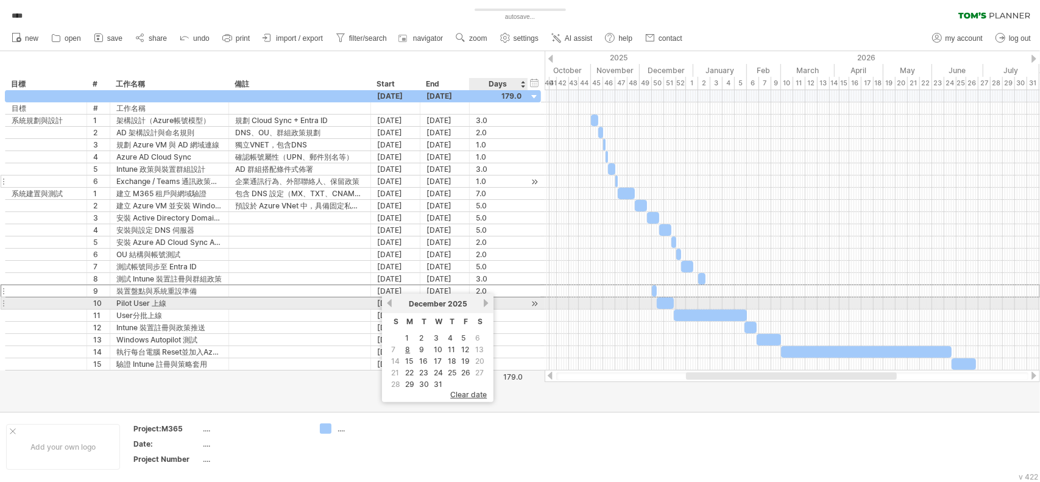
click at [486, 303] on link "next" at bounding box center [485, 303] width 9 height 9
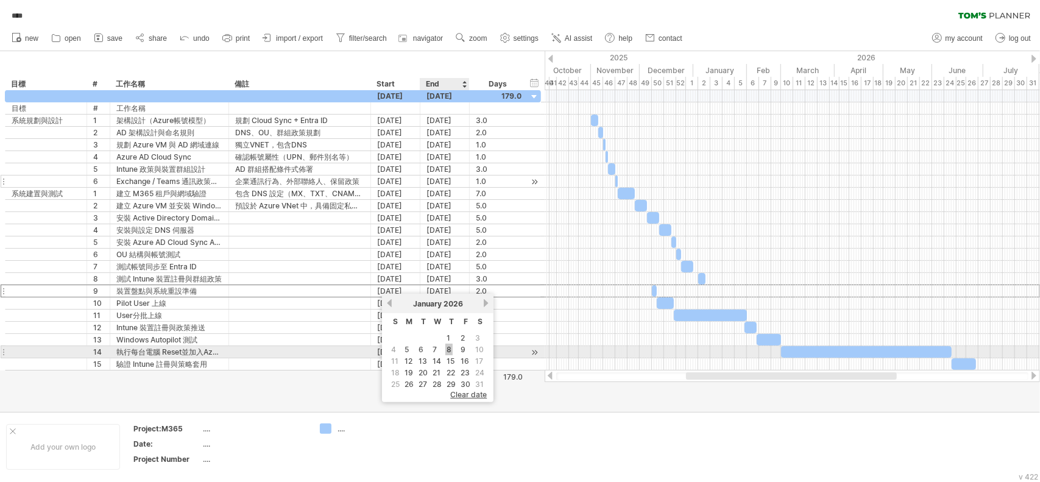
click at [451, 348] on link "8" at bounding box center [448, 350] width 7 height 12
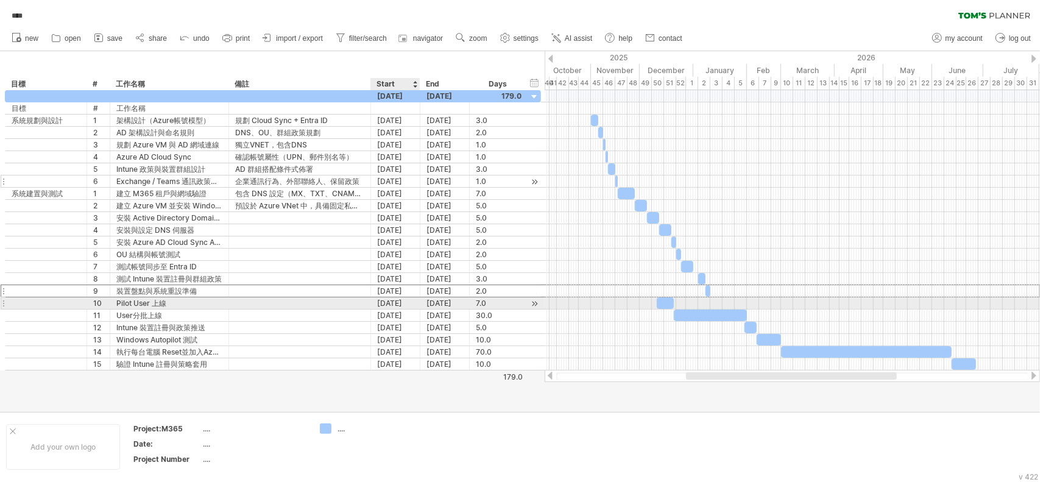
click at [390, 298] on div "[DATE]" at bounding box center [395, 303] width 49 height 12
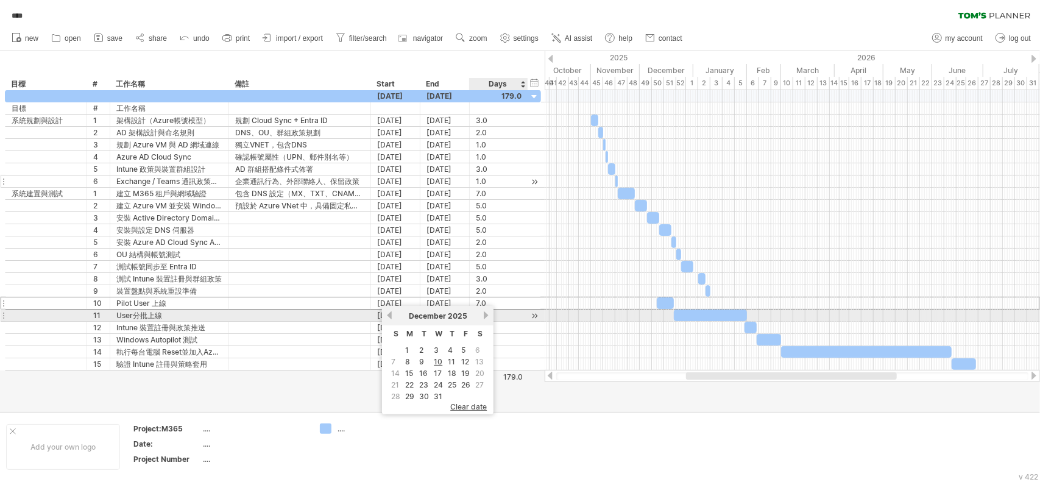
click at [487, 315] on link "next" at bounding box center [485, 315] width 9 height 9
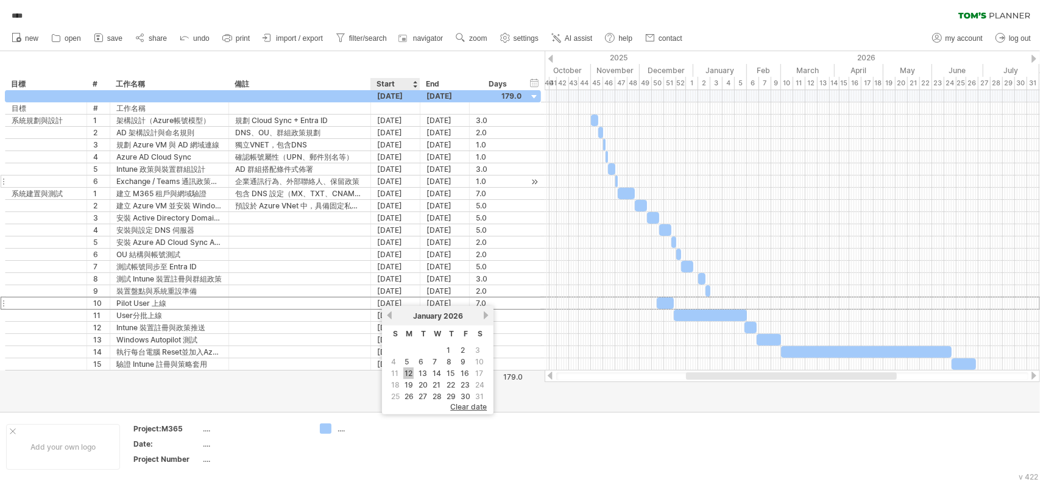
click at [409, 371] on link "12" at bounding box center [408, 373] width 10 height 12
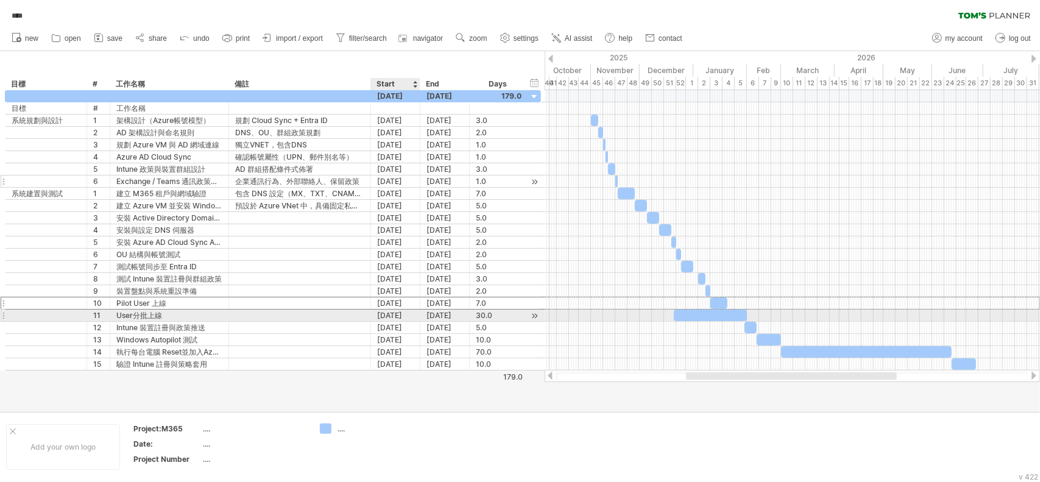
click at [389, 313] on div "[DATE]" at bounding box center [395, 316] width 49 height 12
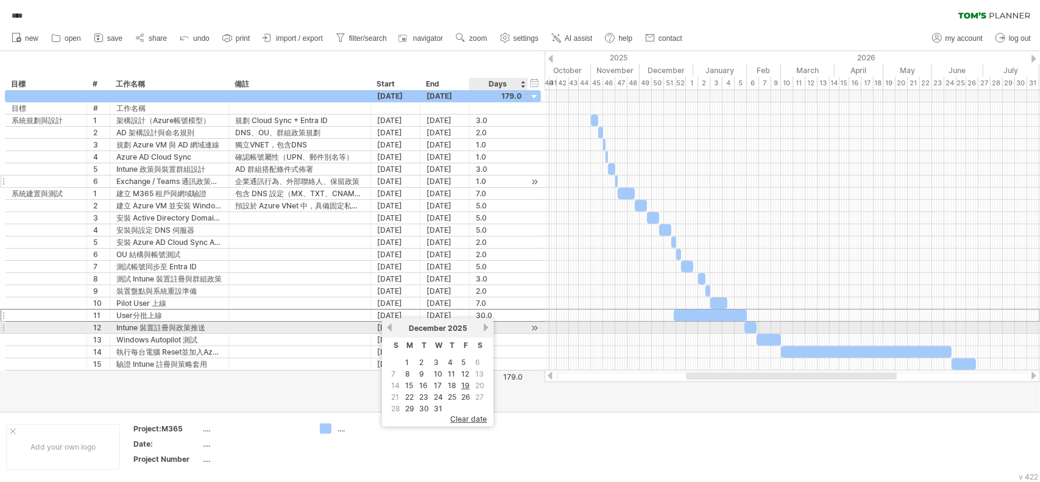
click at [488, 324] on link "next" at bounding box center [485, 327] width 9 height 9
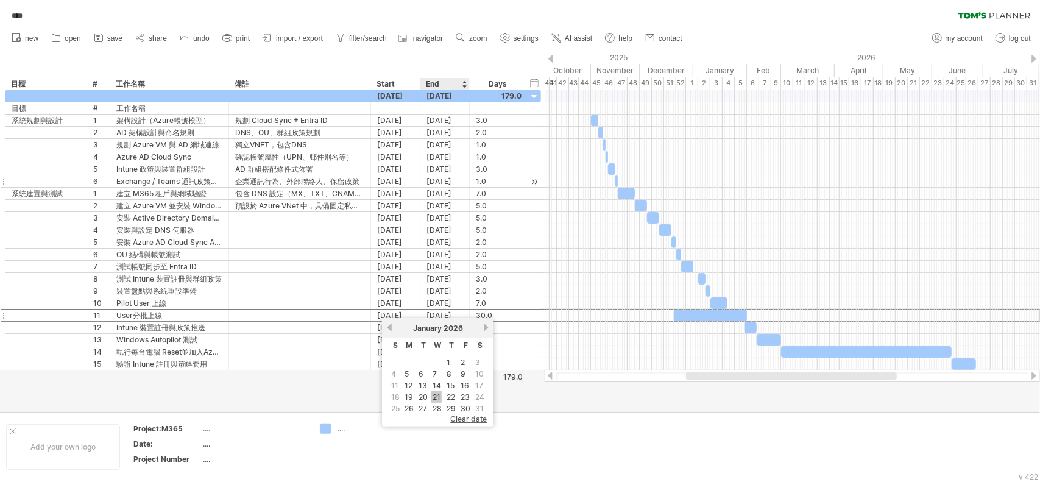
click at [435, 384] on link "21" at bounding box center [436, 397] width 10 height 12
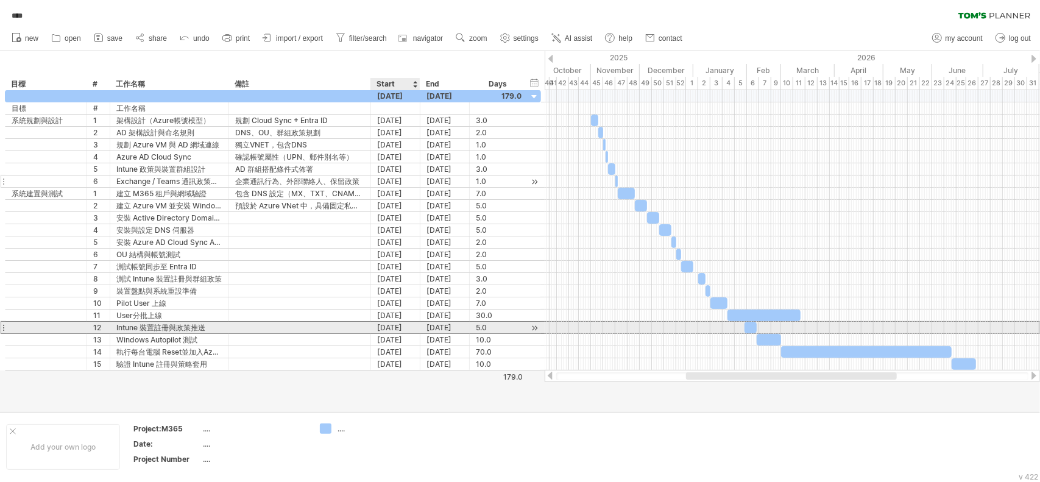
click at [394, 325] on div "[DATE]" at bounding box center [395, 328] width 49 height 12
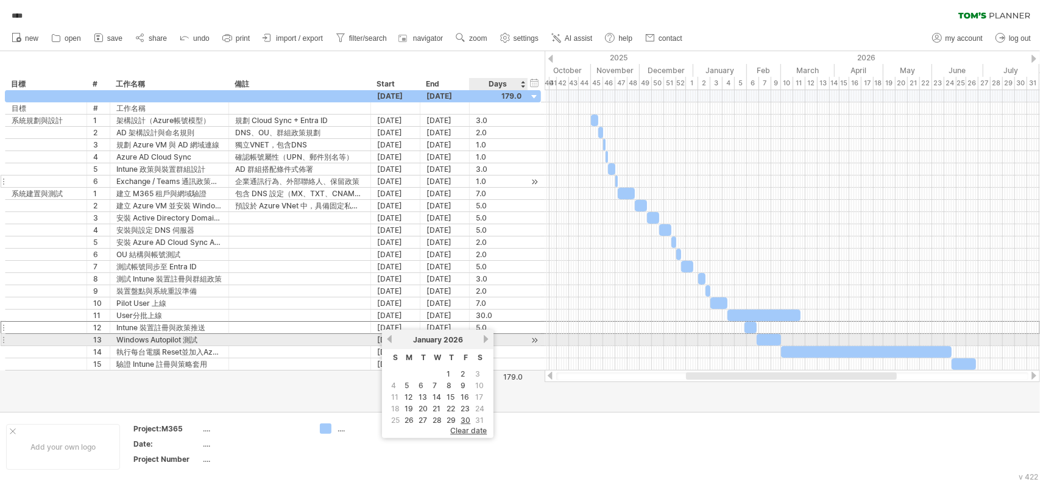
click at [486, 339] on link "next" at bounding box center [485, 339] width 9 height 9
click at [486, 339] on link "next" at bounding box center [484, 339] width 9 height 9
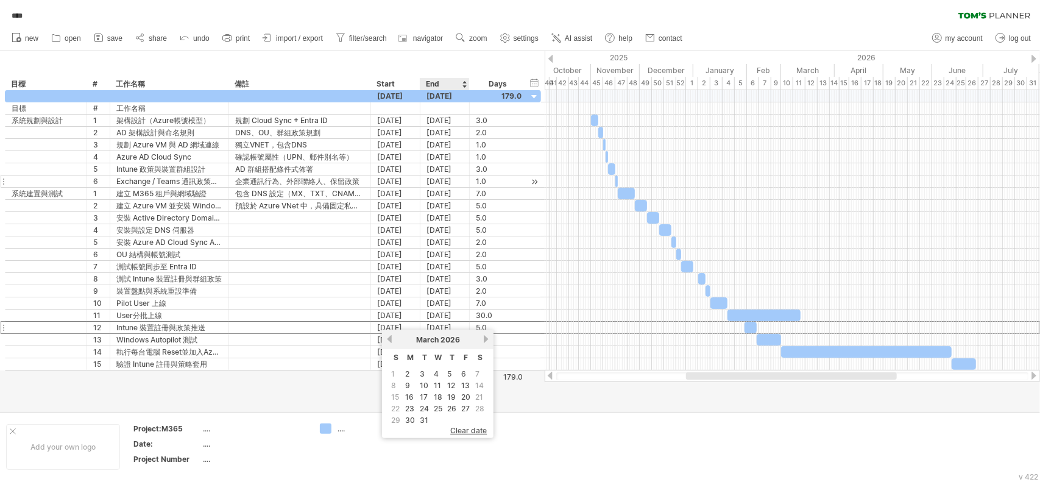
click at [452, 383] on link "12" at bounding box center [451, 386] width 10 height 12
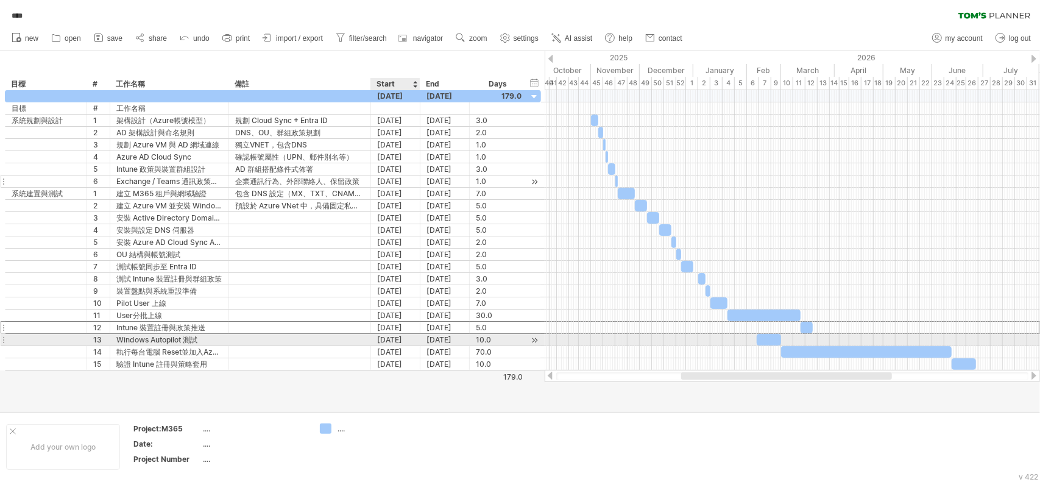
click at [405, 336] on div "[DATE]" at bounding box center [395, 340] width 49 height 12
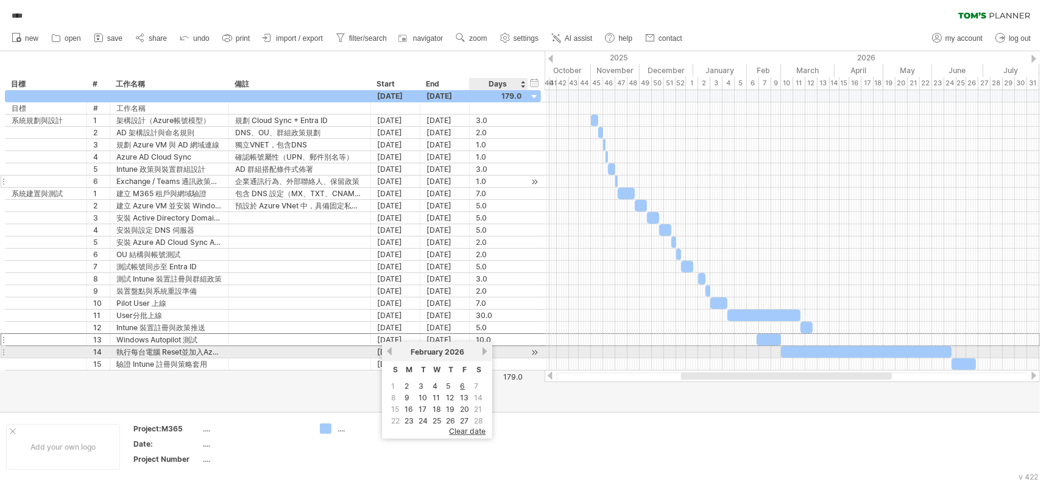
click at [483, 350] on link "next" at bounding box center [484, 351] width 9 height 9
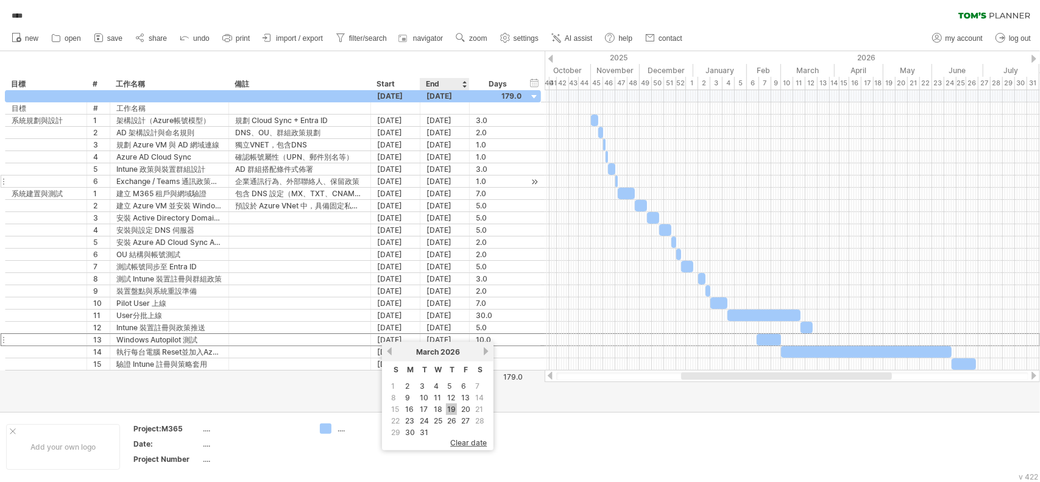
click at [453, 384] on link "19" at bounding box center [451, 409] width 11 height 12
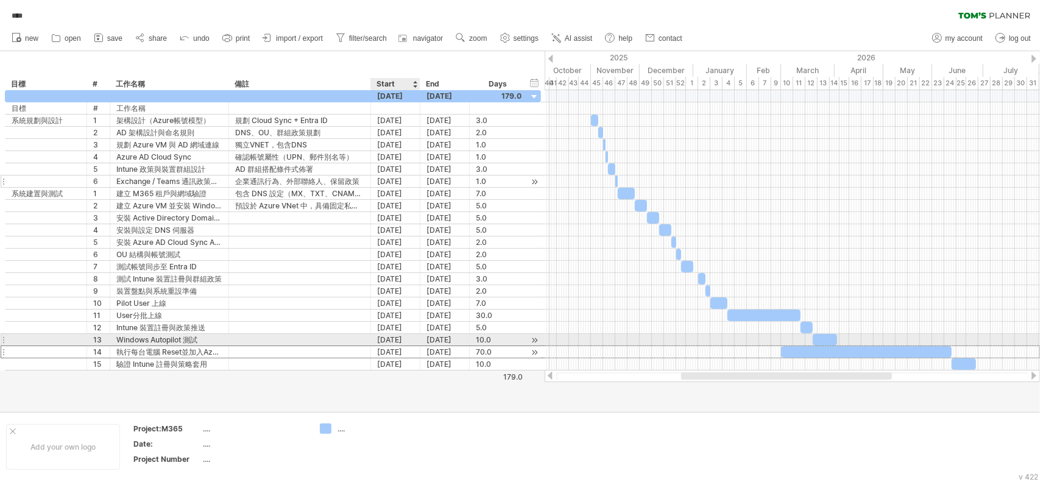
click at [405, 346] on div "[DATE]" at bounding box center [395, 352] width 49 height 12
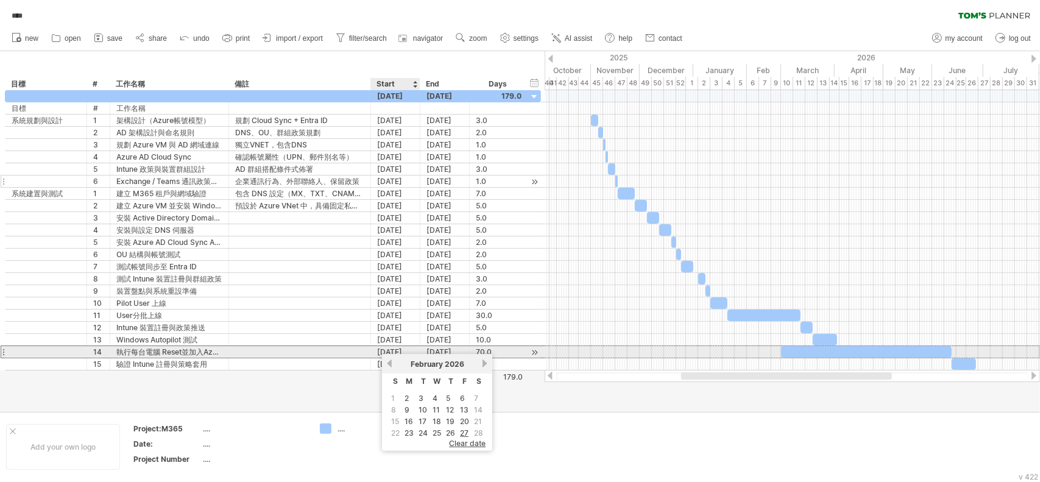
click at [401, 347] on div "[DATE]" at bounding box center [395, 352] width 49 height 12
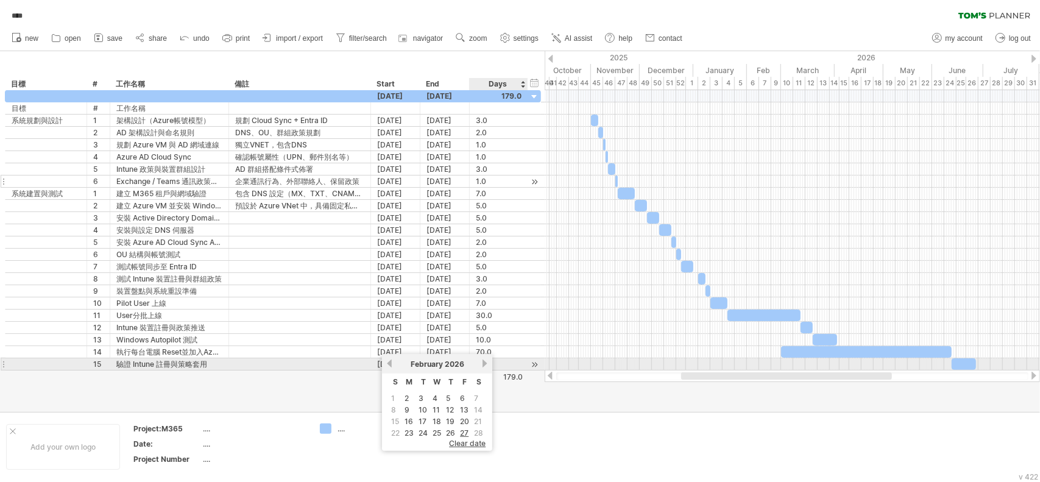
click at [486, 362] on link "next" at bounding box center [484, 363] width 9 height 9
click at [486, 362] on link "next" at bounding box center [485, 363] width 9 height 9
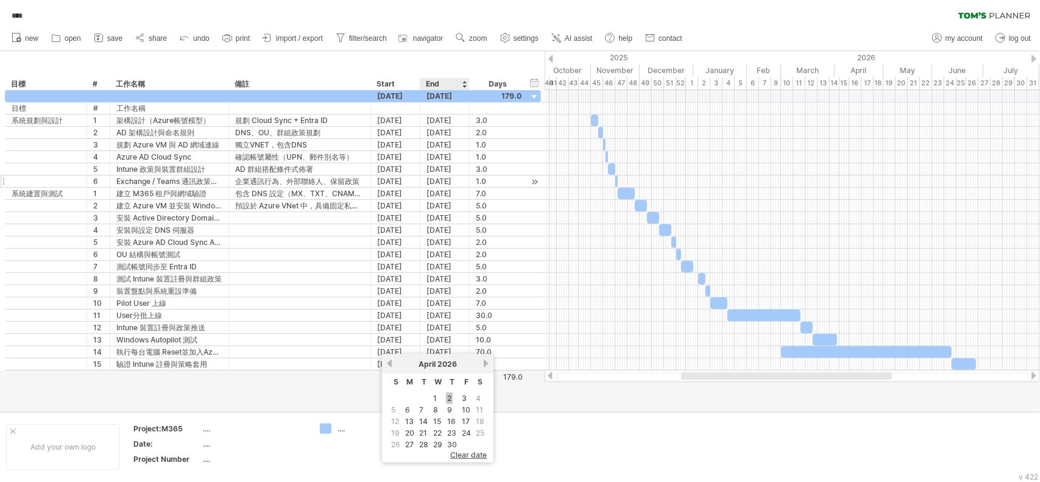
click at [450, 384] on link "2" at bounding box center [449, 398] width 7 height 12
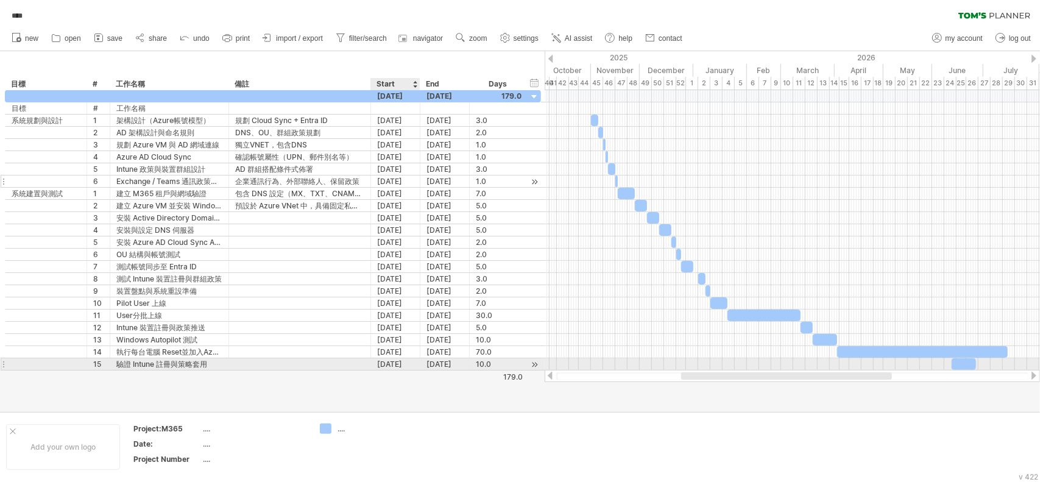
click at [394, 359] on div "[DATE]" at bounding box center [395, 364] width 49 height 12
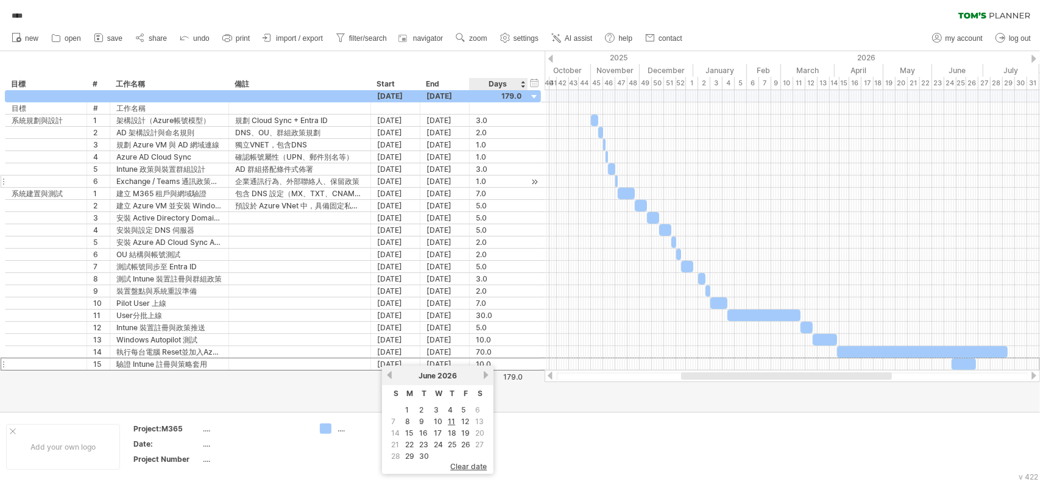
click at [485, 375] on link "next" at bounding box center [485, 375] width 9 height 9
click at [390, 375] on link "previous" at bounding box center [389, 375] width 9 height 9
click at [440, 384] on link "15" at bounding box center [437, 433] width 10 height 12
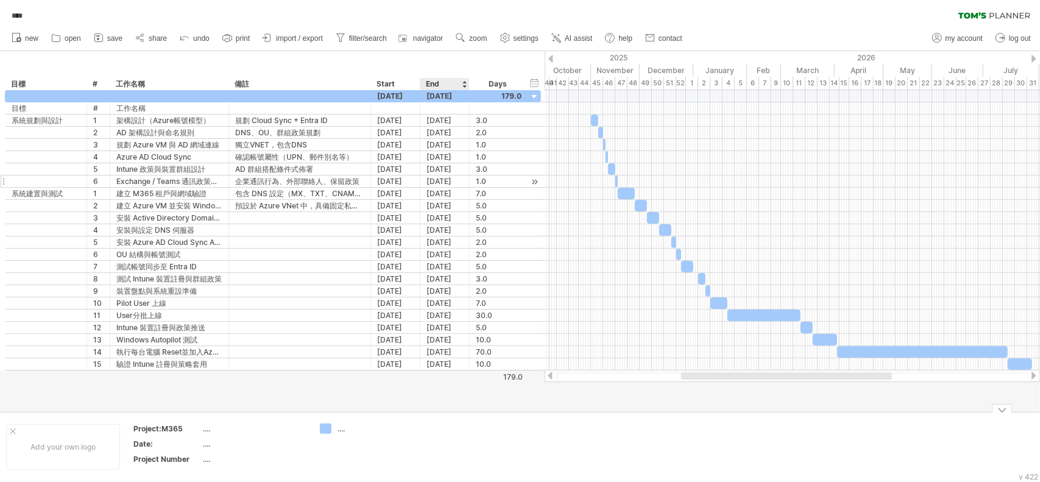
click at [457, 384] on td at bounding box center [458, 447] width 96 height 47
drag, startPoint x: 728, startPoint y: 382, endPoint x: 686, endPoint y: 383, distance: 42.1
click at [685, 383] on div at bounding box center [520, 231] width 1040 height 361
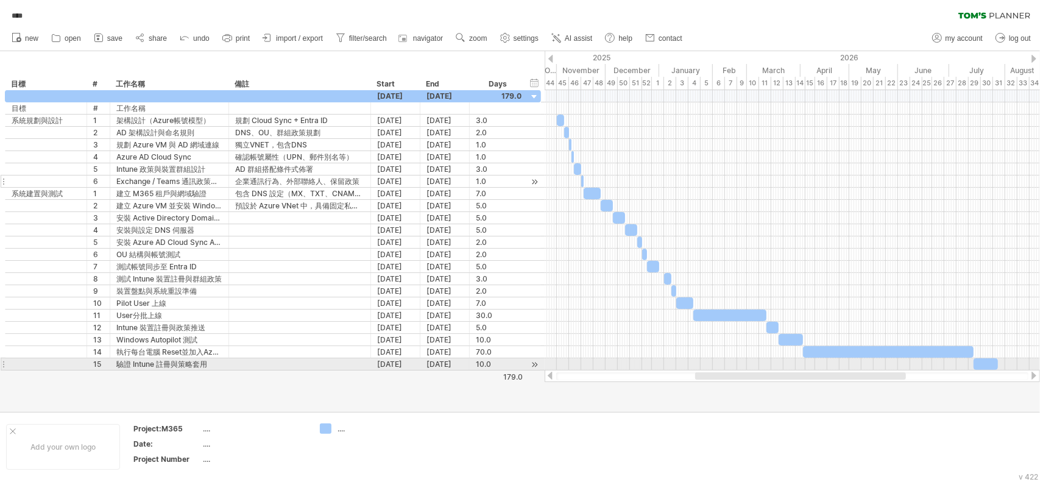
drag, startPoint x: 688, startPoint y: 376, endPoint x: 708, endPoint y: 369, distance: 20.8
click at [708, 369] on div "Trying to reach [DOMAIN_NAME] Connected again... 0% autosave... **** clear filt…" at bounding box center [520, 241] width 1040 height 482
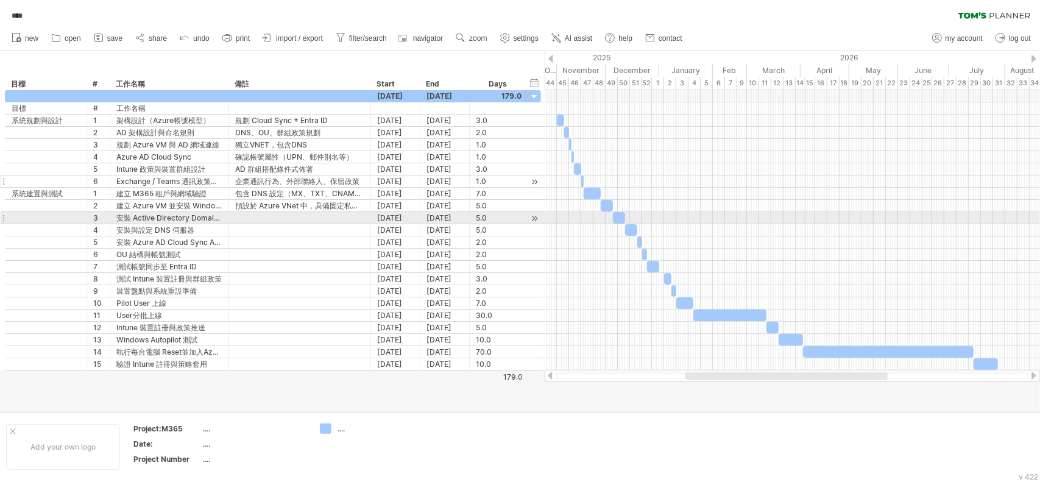
click at [779, 220] on div at bounding box center [792, 218] width 495 height 12
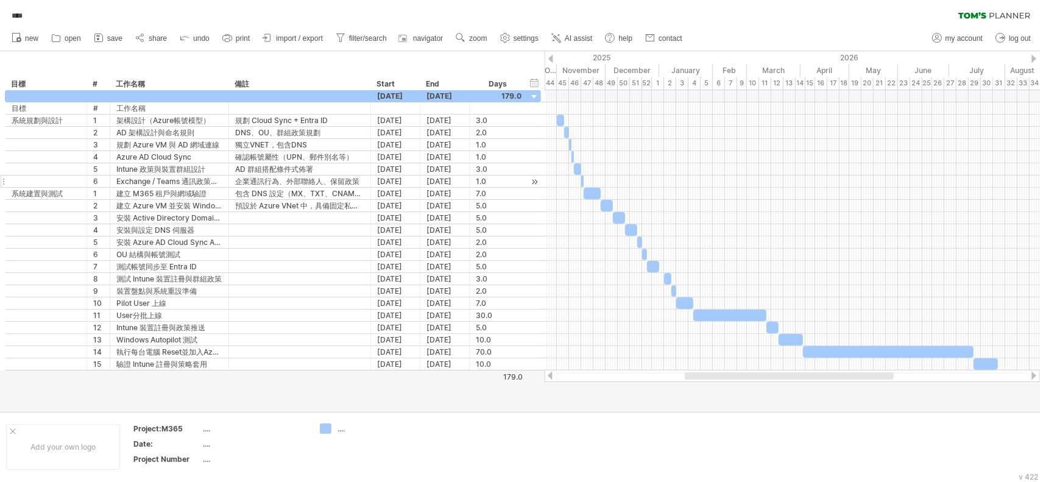
click at [727, 13] on div "**** clear filter reapply filter" at bounding box center [520, 13] width 1040 height 26
click at [105, 37] on link "save" at bounding box center [108, 38] width 35 height 16
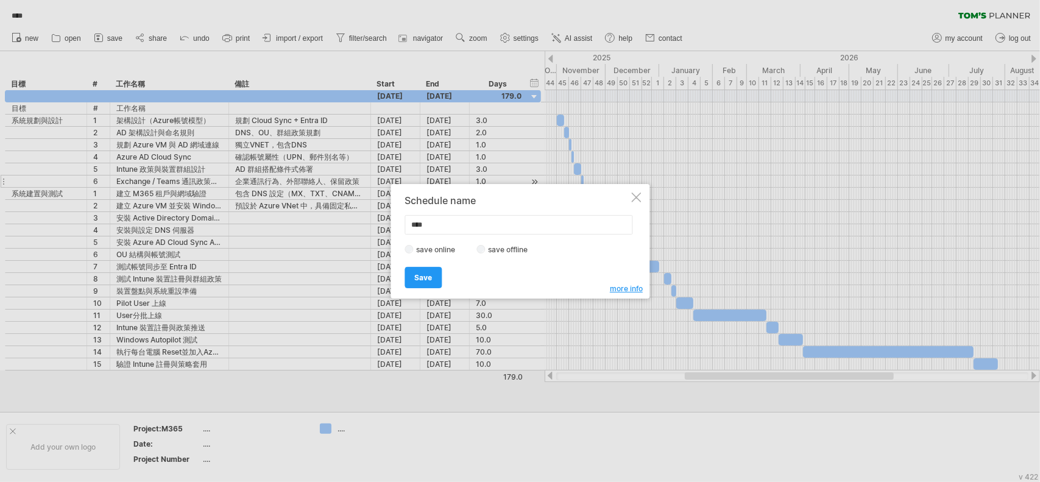
drag, startPoint x: 513, startPoint y: 249, endPoint x: 503, endPoint y: 259, distance: 14.2
click at [513, 250] on label "save offline" at bounding box center [511, 249] width 53 height 9
click at [626, 289] on span "more info" at bounding box center [626, 288] width 33 height 9
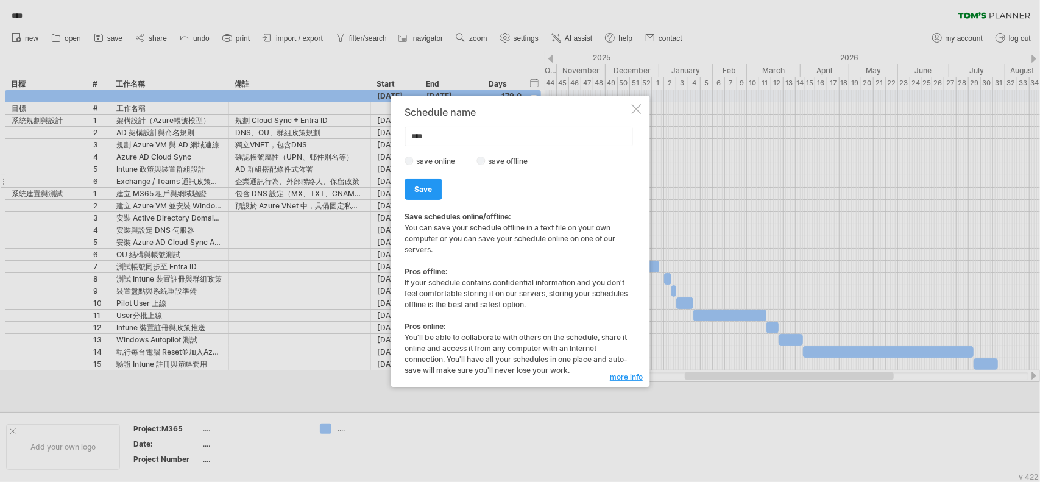
click at [768, 76] on div at bounding box center [520, 241] width 1040 height 482
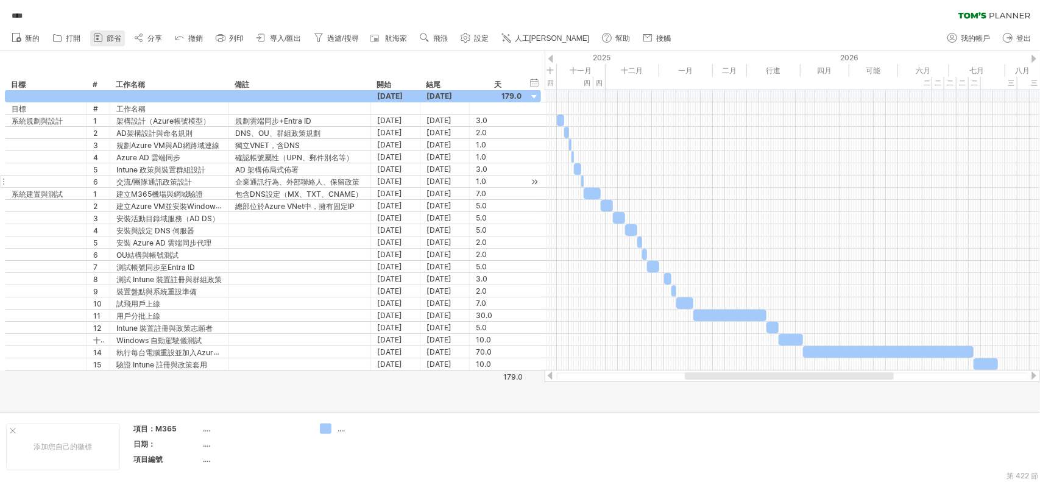
click at [116, 37] on font "節省" at bounding box center [114, 38] width 15 height 9
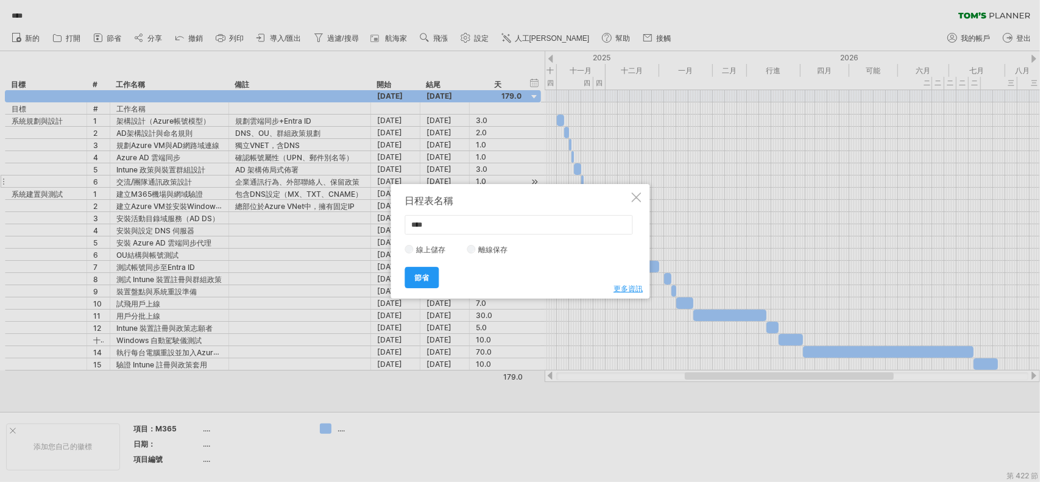
drag, startPoint x: 480, startPoint y: 251, endPoint x: 449, endPoint y: 274, distance: 38.4
click at [480, 252] on font "離線保存" at bounding box center [492, 249] width 29 height 9
click at [630, 287] on font "更多資訊" at bounding box center [628, 288] width 29 height 9
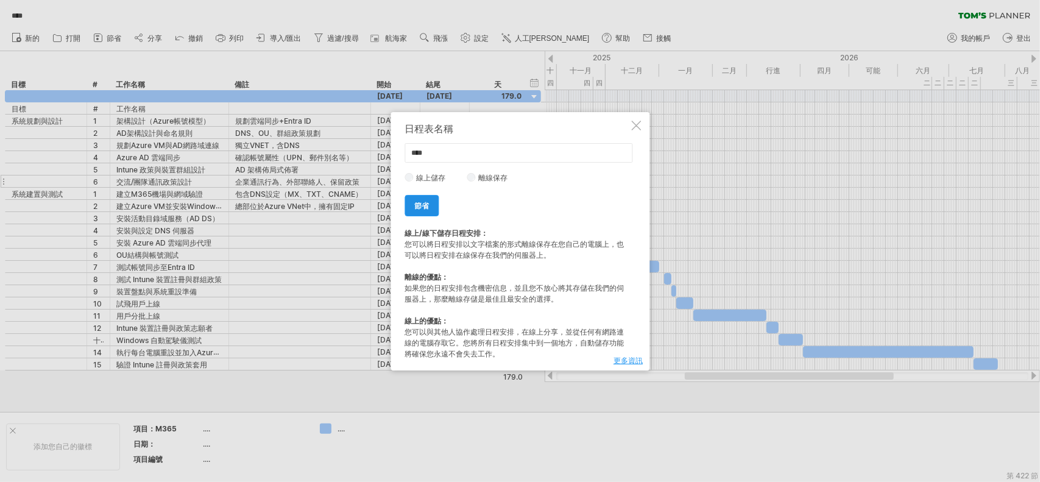
click at [419, 201] on font "節省" at bounding box center [421, 205] width 15 height 9
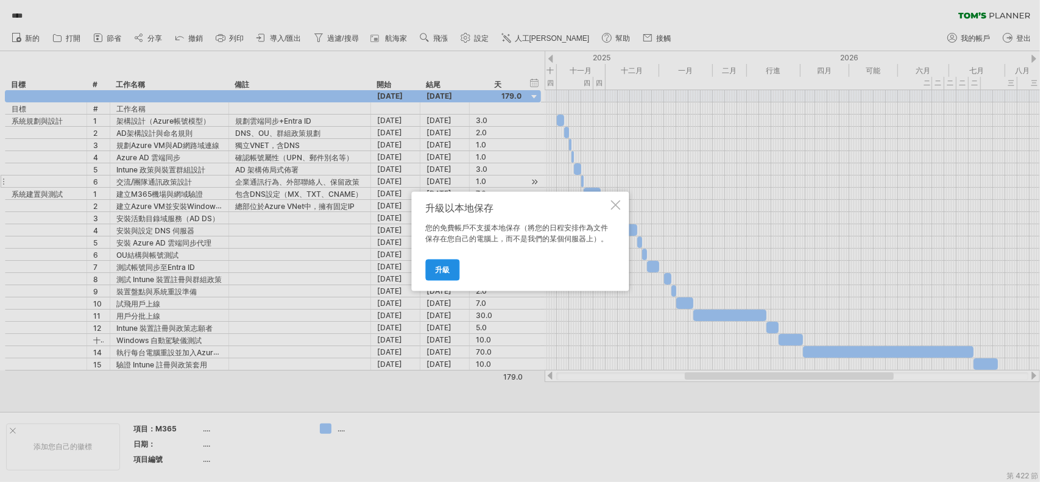
click at [447, 274] on font "升級" at bounding box center [442, 269] width 15 height 9
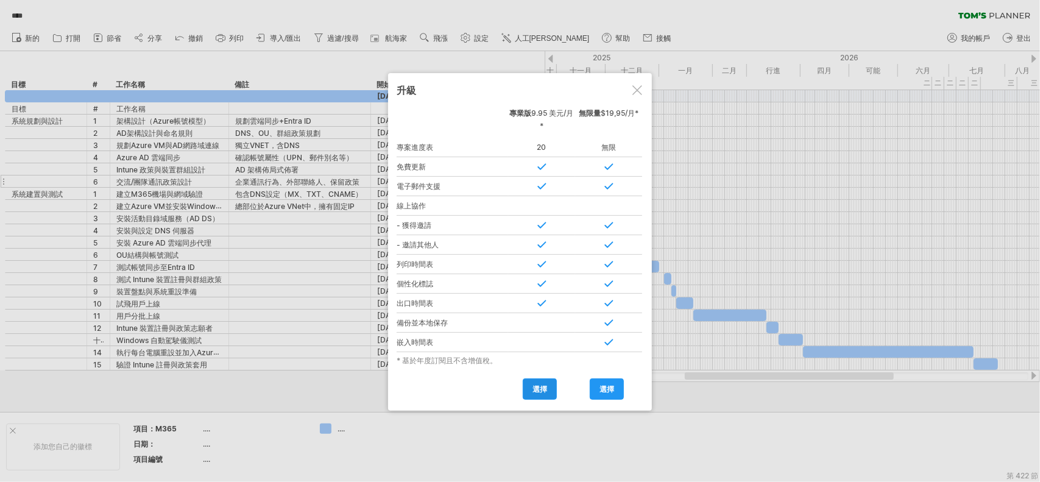
click at [545, 384] on font "選擇" at bounding box center [540, 389] width 15 height 9
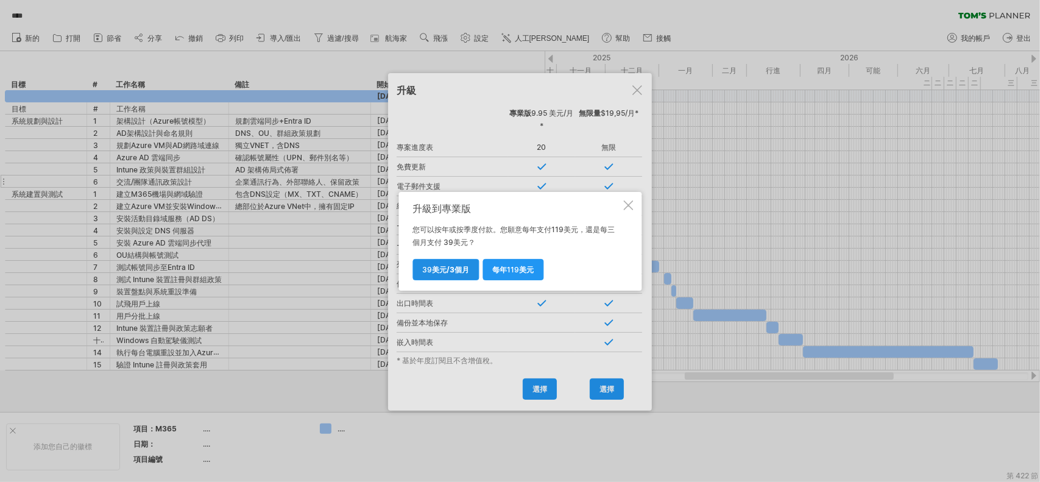
click at [447, 271] on font "/3個月" at bounding box center [458, 269] width 23 height 9
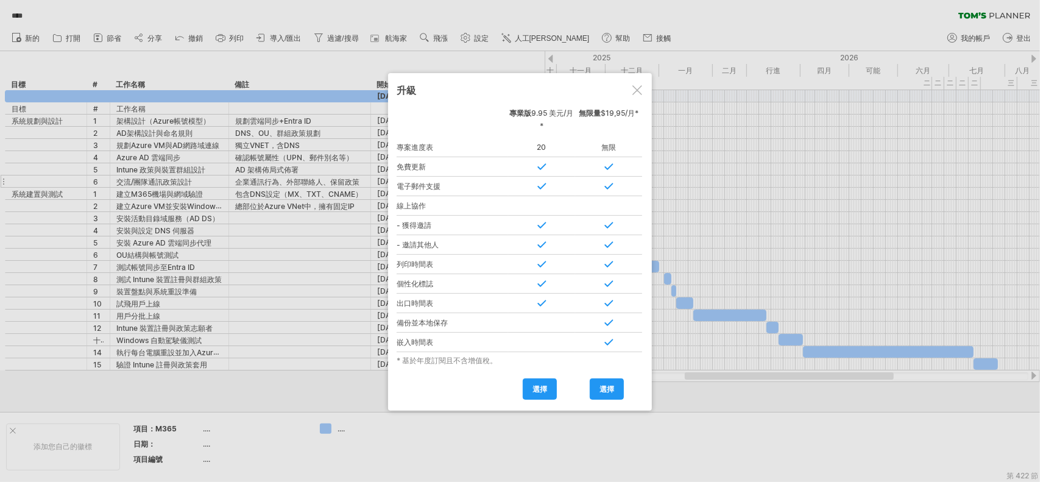
type input "**********"
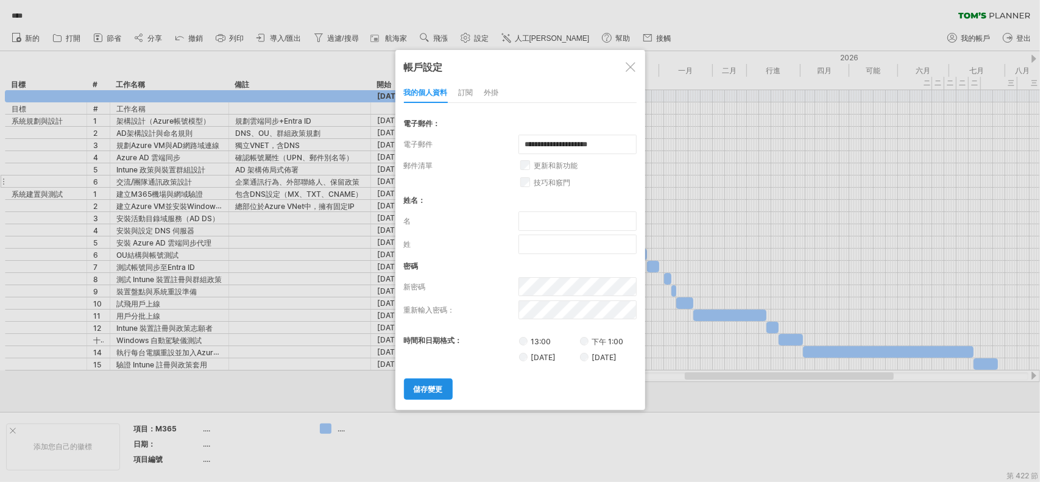
click at [434, 384] on font "儲存變更" at bounding box center [428, 389] width 29 height 9
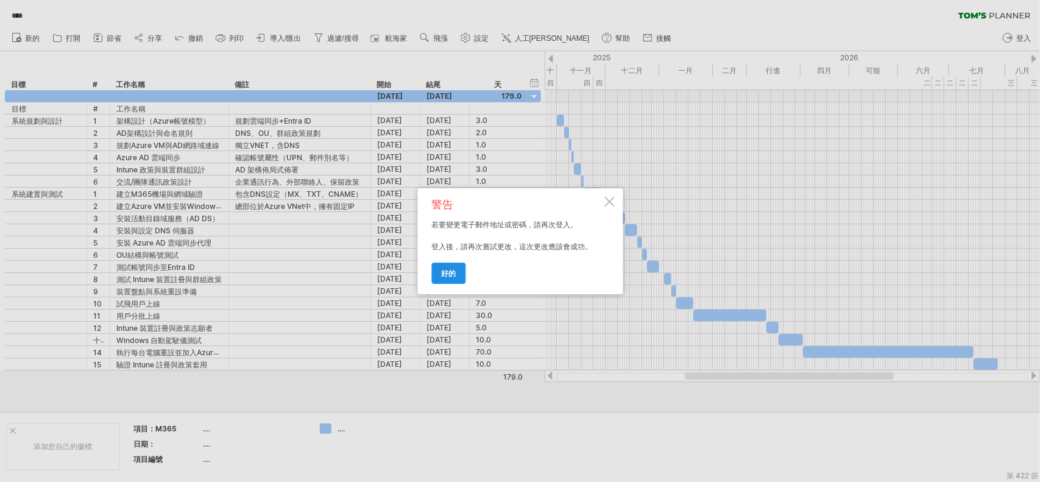
click at [457, 271] on link "好的" at bounding box center [448, 273] width 34 height 21
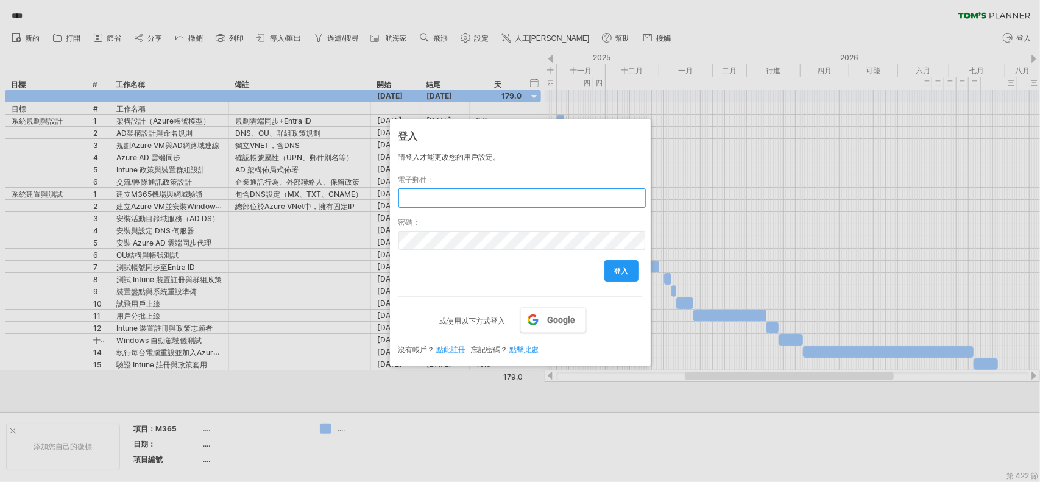
click at [460, 197] on input "text" at bounding box center [522, 198] width 247 height 20
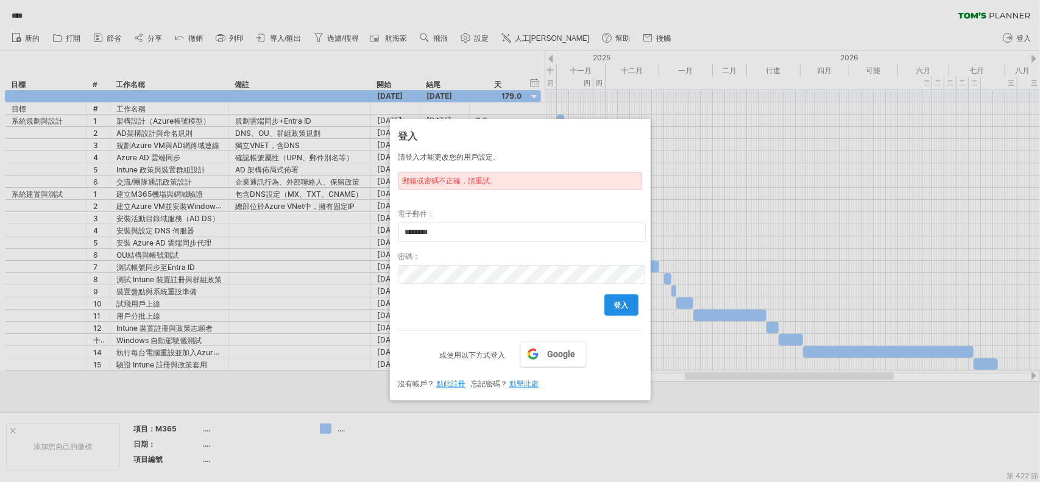
click at [619, 307] on font "登入" at bounding box center [621, 304] width 15 height 9
click at [461, 232] on input "********" at bounding box center [522, 232] width 247 height 20
type input "**********"
click at [633, 310] on link "登入" at bounding box center [622, 304] width 34 height 21
click at [203, 264] on div "嘗試造訪 [DOMAIN_NAME] 再次連接... 0% **** 清除過濾器" at bounding box center [520, 241] width 1040 height 482
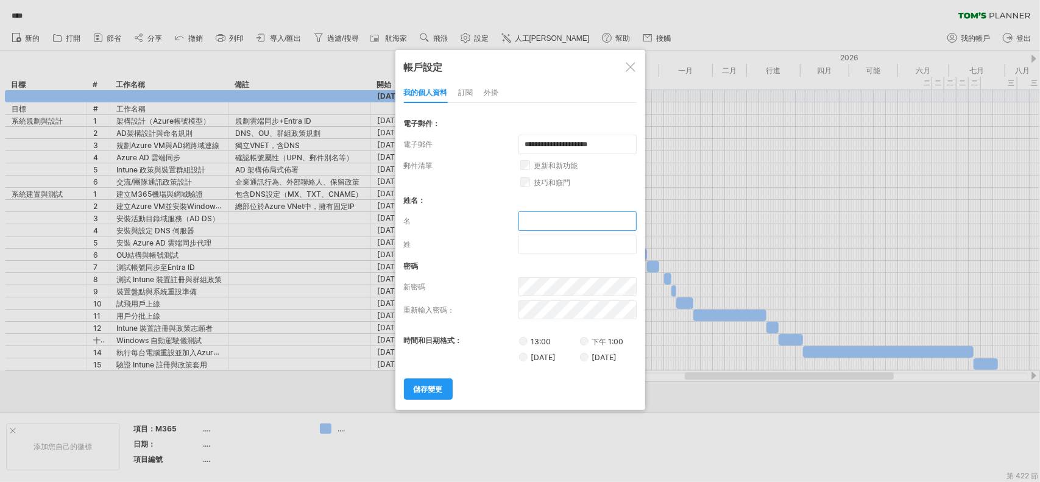
click at [556, 224] on input "text" at bounding box center [578, 221] width 118 height 20
type input "*"
type input "****"
type input "*****"
click at [594, 362] on font "[DATE]" at bounding box center [604, 357] width 25 height 9
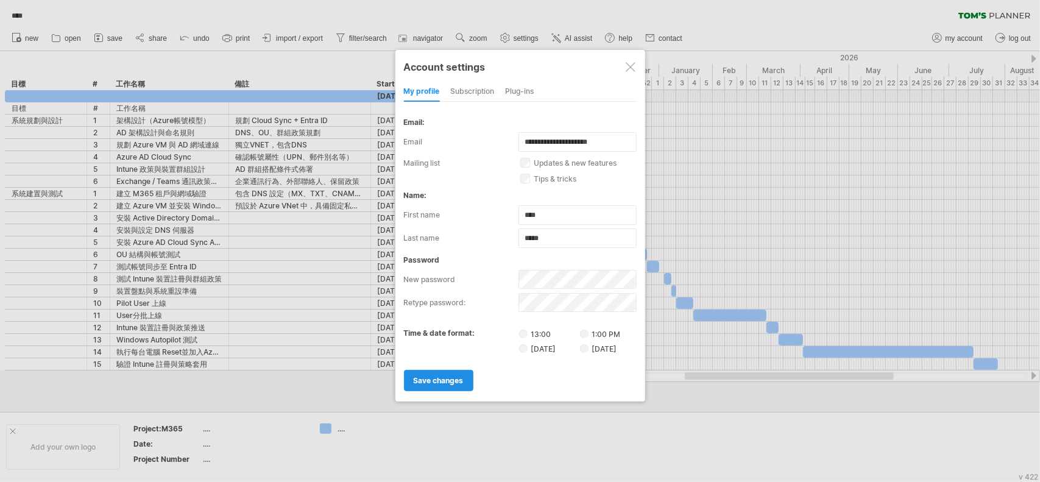
click at [444, 370] on link "save changes" at bounding box center [438, 380] width 69 height 21
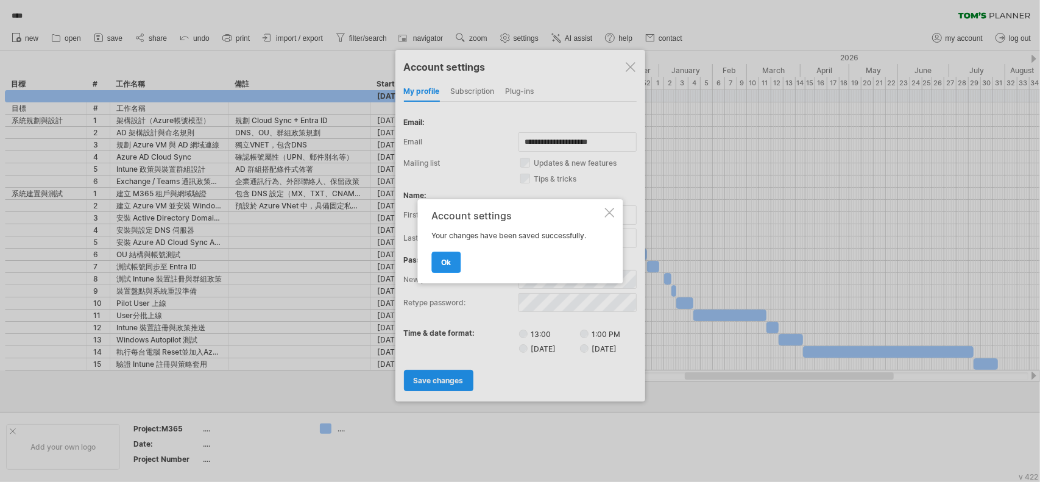
click at [446, 260] on span "ok" at bounding box center [446, 262] width 10 height 9
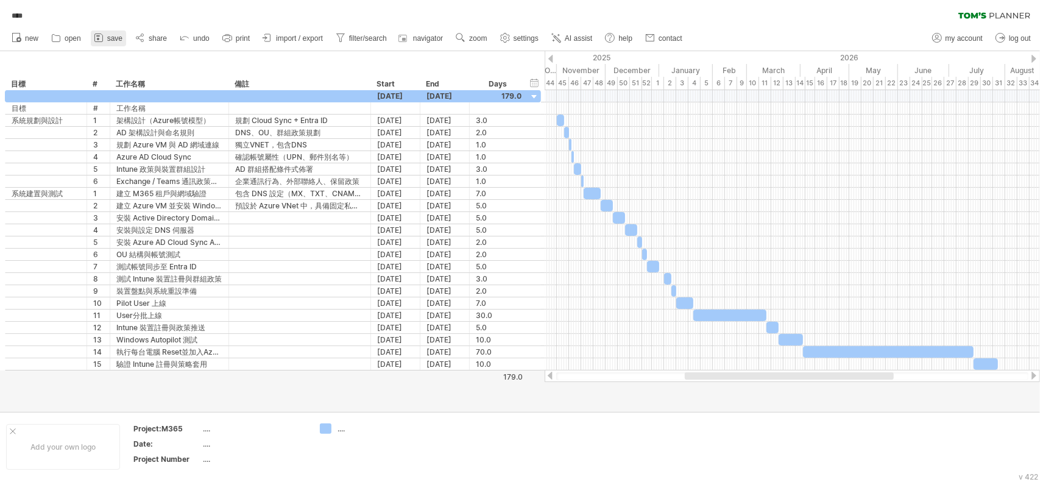
click at [115, 39] on span "save" at bounding box center [114, 38] width 15 height 9
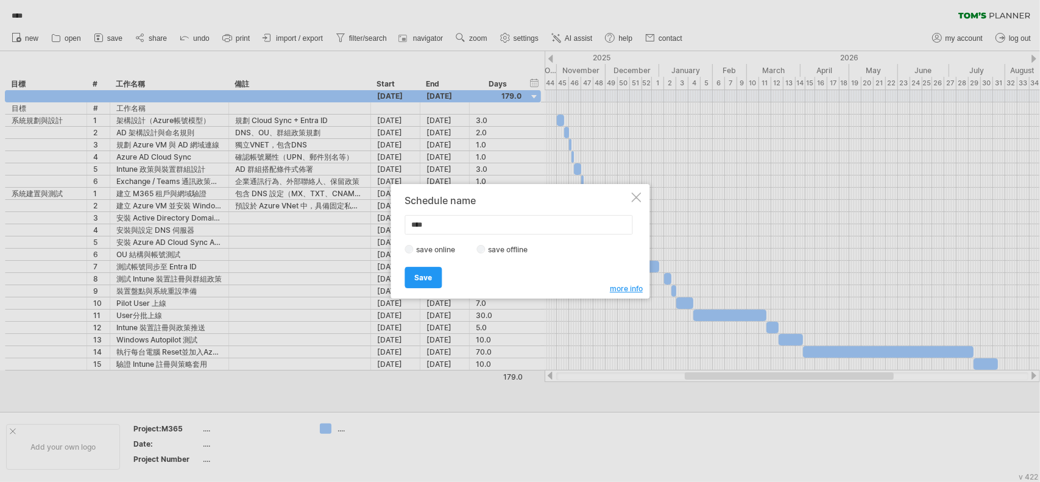
click at [502, 246] on label "save offline" at bounding box center [511, 249] width 53 height 9
click at [438, 276] on link "Save" at bounding box center [423, 277] width 37 height 21
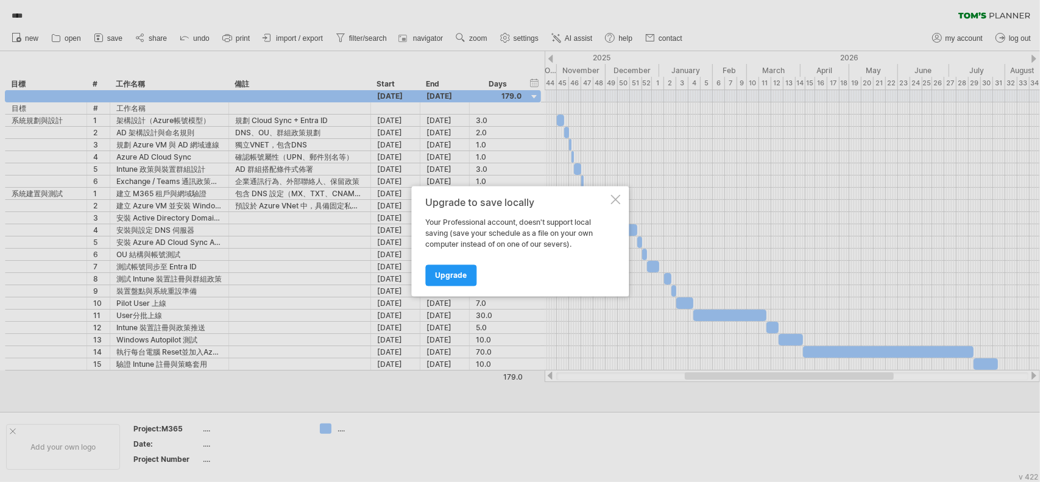
click at [613, 199] on div at bounding box center [616, 199] width 10 height 10
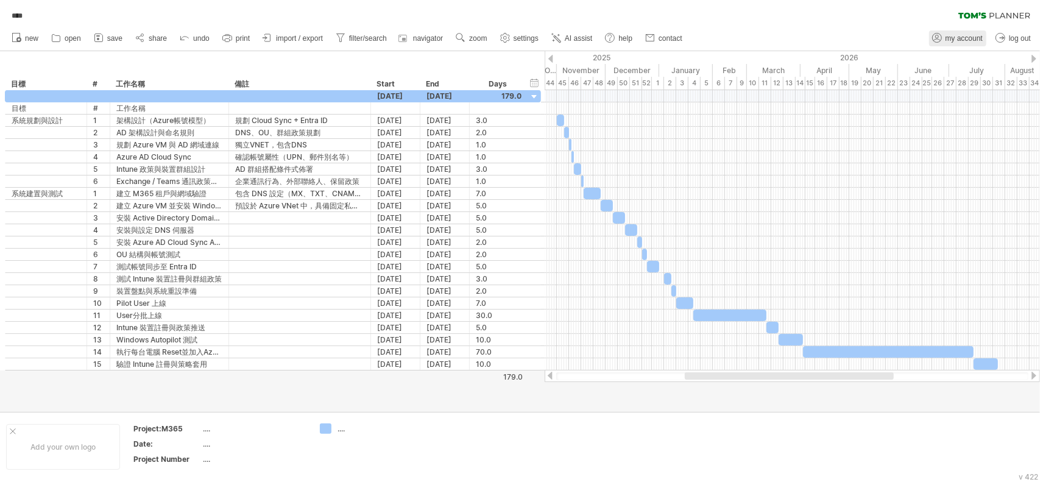
click at [779, 37] on span "my account" at bounding box center [964, 38] width 37 height 9
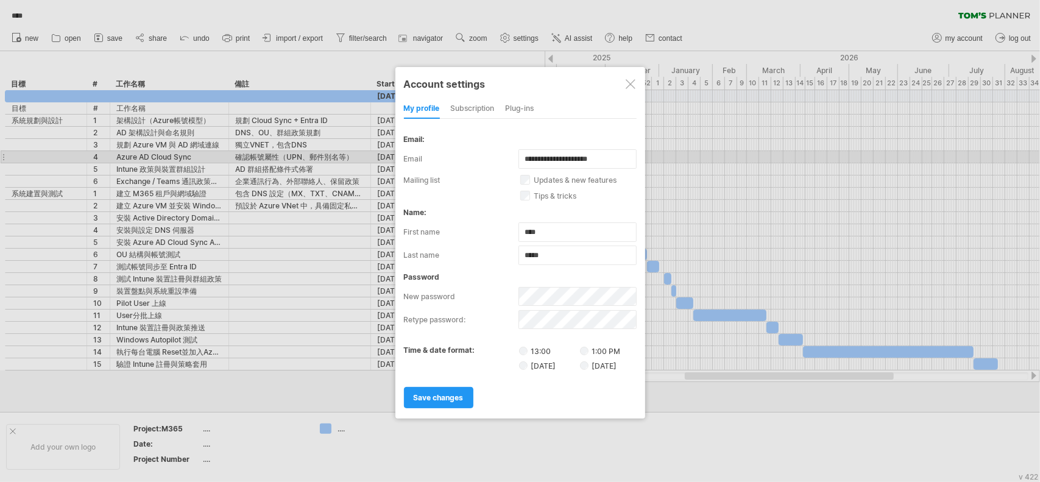
click at [460, 107] on div "subscription" at bounding box center [473, 109] width 44 height 20
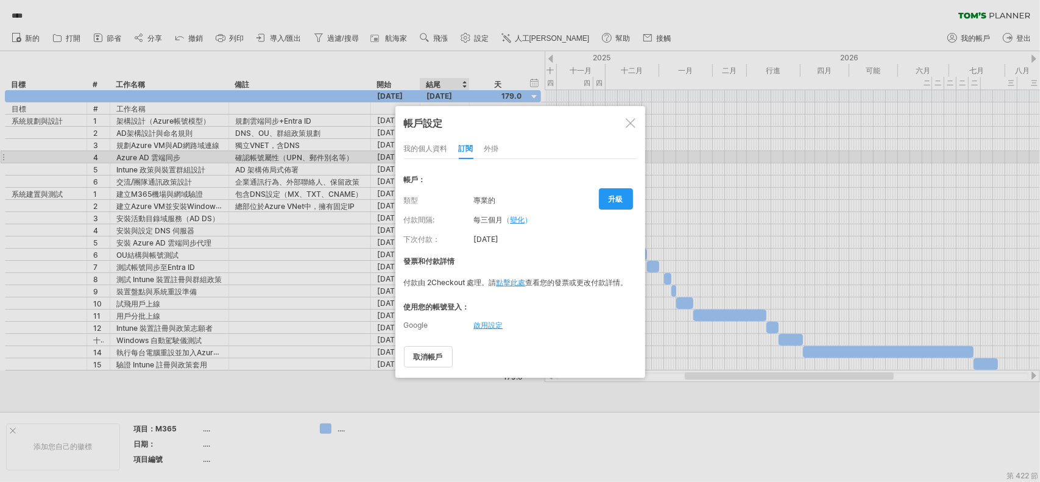
click at [516, 285] on font "點擊此處" at bounding box center [511, 282] width 29 height 9
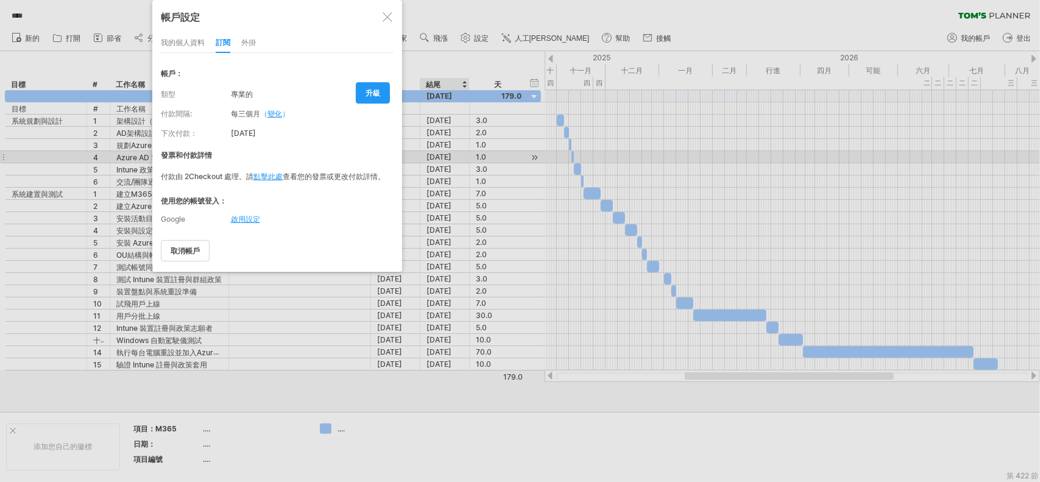
click at [276, 115] on font "變化" at bounding box center [275, 113] width 15 height 9
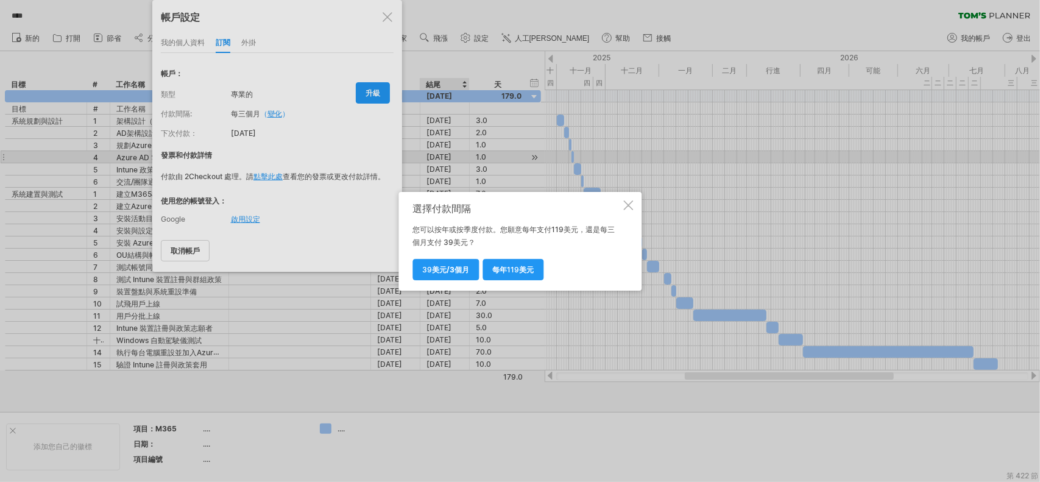
click at [635, 207] on div "選擇付款間隔 您可以按年或按季度付款。您願意 每年支付 119 美元，還是每三個月 支付 39美元？ 每年 119 美元 39 美元 /3個月" at bounding box center [520, 241] width 243 height 99
click at [621, 204] on div "選擇付款間隔 您可以按年或按季度付款。您願意 每年支付 119 美元，還是每三個月 支付 39美元？ 每年 119 美元 39 美元 /3個月" at bounding box center [520, 241] width 243 height 99
click at [630, 205] on div at bounding box center [628, 206] width 10 height 10
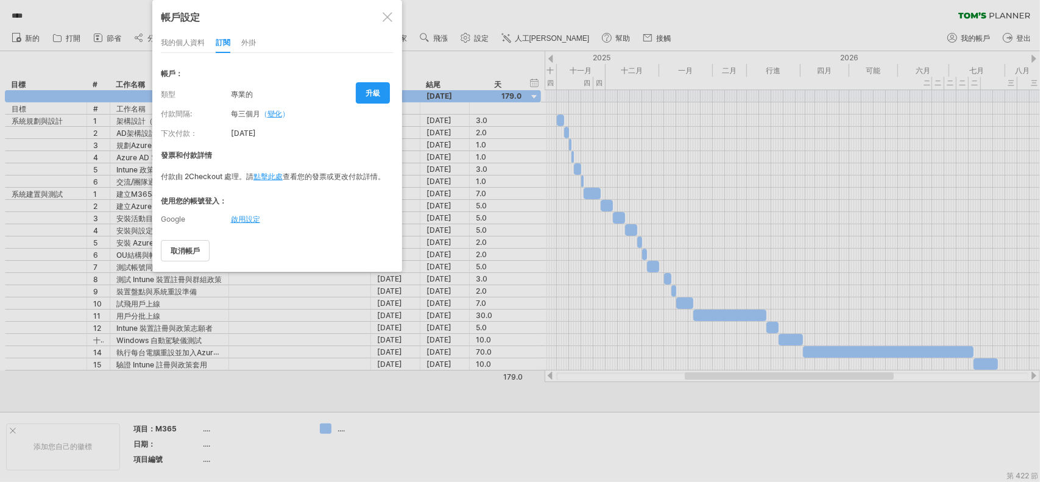
click at [258, 41] on div "我的個人資料 訂閱 外掛 訂閱 成員 圖表" at bounding box center [277, 44] width 233 height 20
click at [254, 43] on font "外掛" at bounding box center [248, 42] width 15 height 9
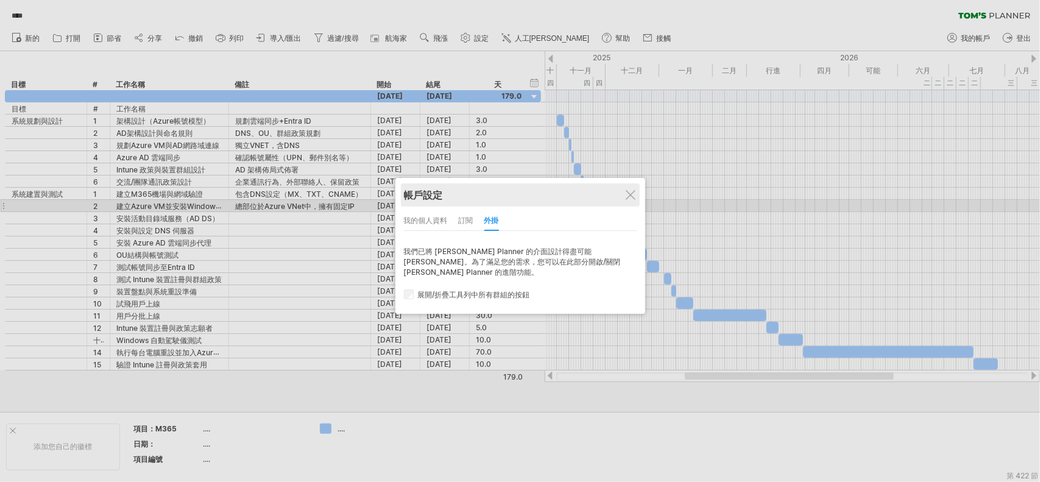
click at [628, 201] on div "帳戶設定" at bounding box center [520, 194] width 233 height 23
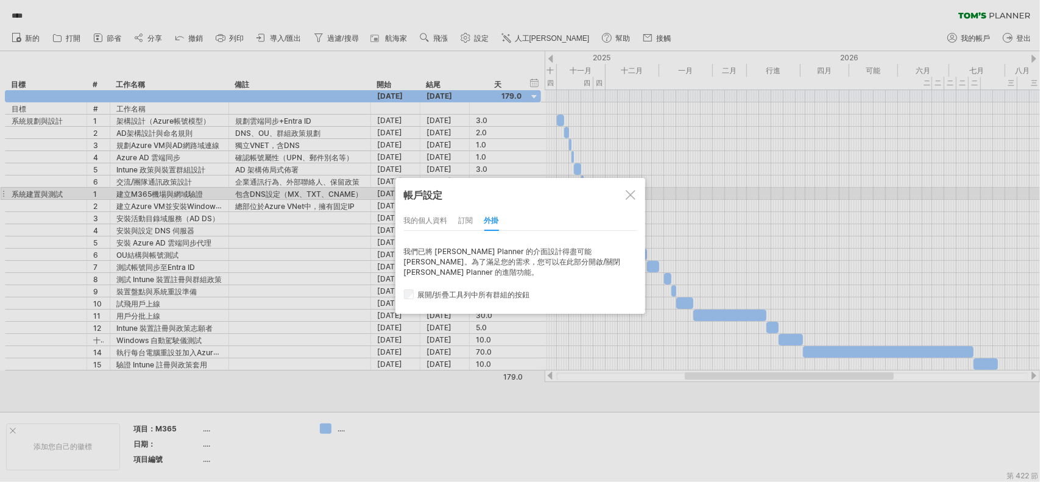
click at [628, 196] on div at bounding box center [631, 195] width 10 height 10
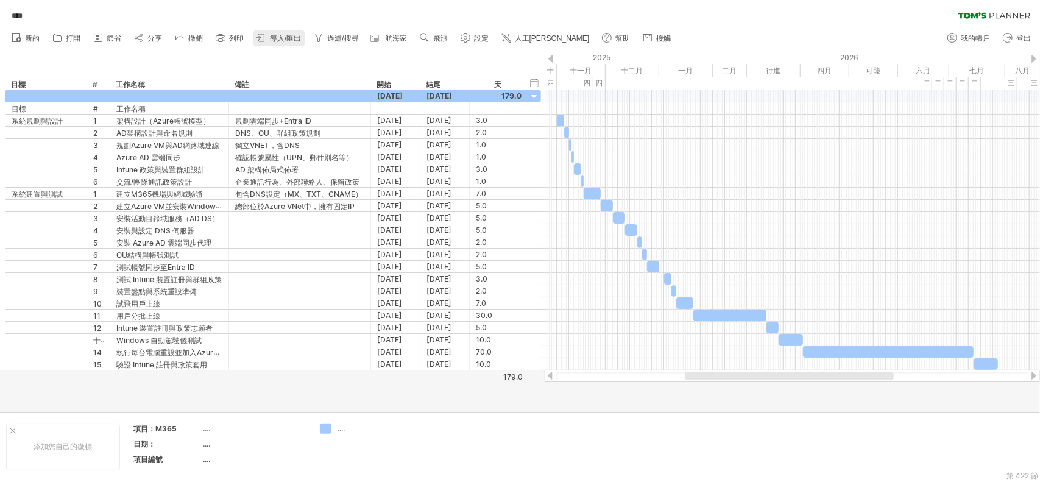
click at [286, 40] on font "導入/匯出" at bounding box center [285, 38] width 31 height 9
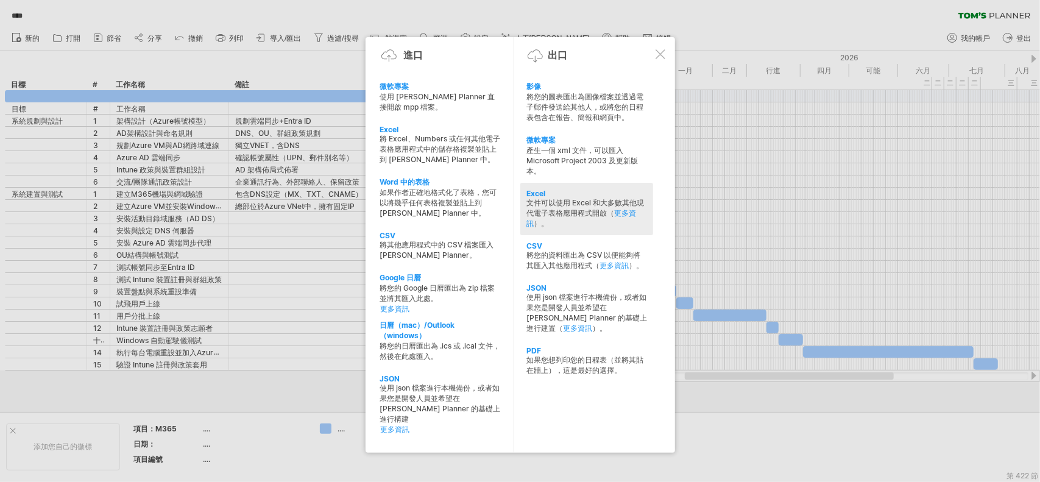
click at [607, 210] on div "文件可以使用 Excel 和大多數其他現代電子表格應用程式開啟（ 更多資訊 ）。" at bounding box center [587, 213] width 121 height 31
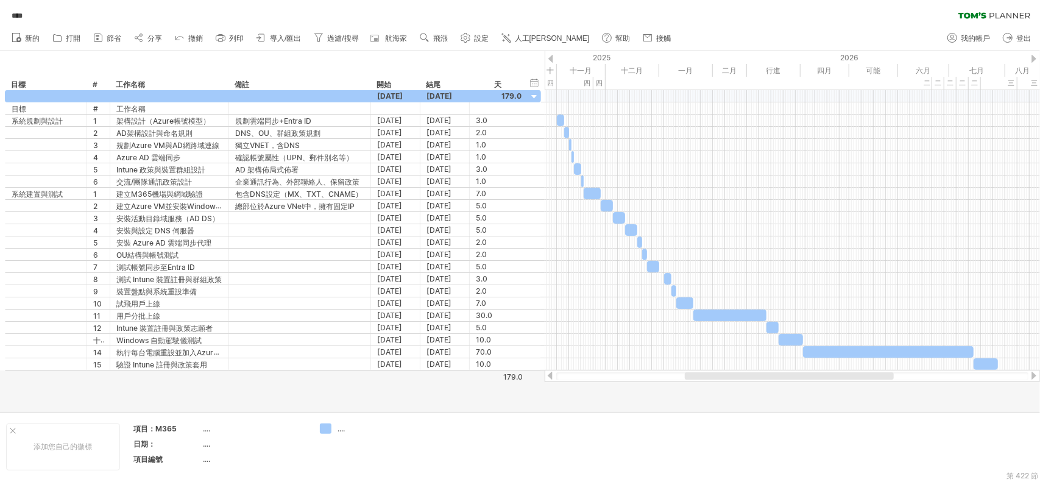
click at [280, 33] on link "導入/匯出" at bounding box center [279, 38] width 51 height 16
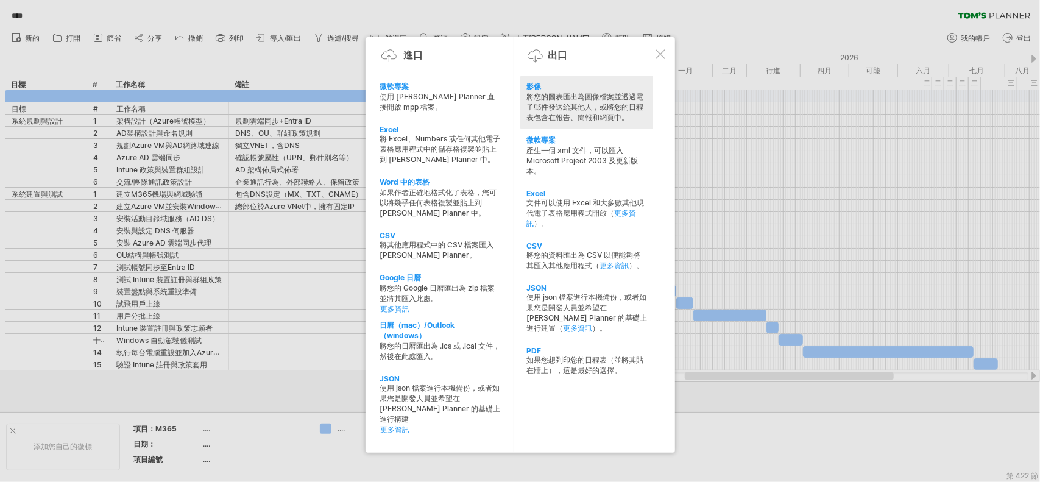
click at [594, 104] on font "將您的圖表匯出為圖像檔案並透過電子郵件發送給其他人，或將您的日程表包含在報告、簡報和網頁中。" at bounding box center [585, 107] width 117 height 30
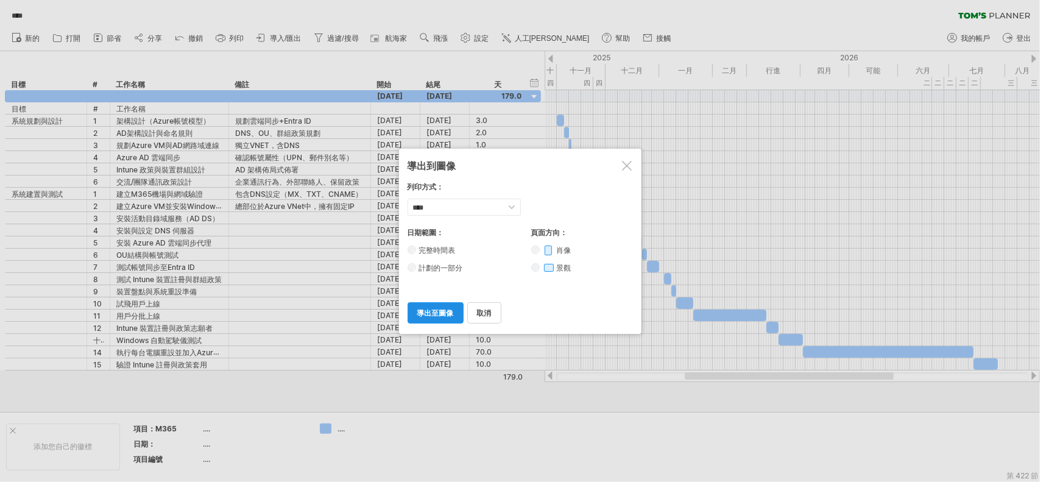
click at [428, 308] on font "導出至圖像" at bounding box center [435, 312] width 37 height 9
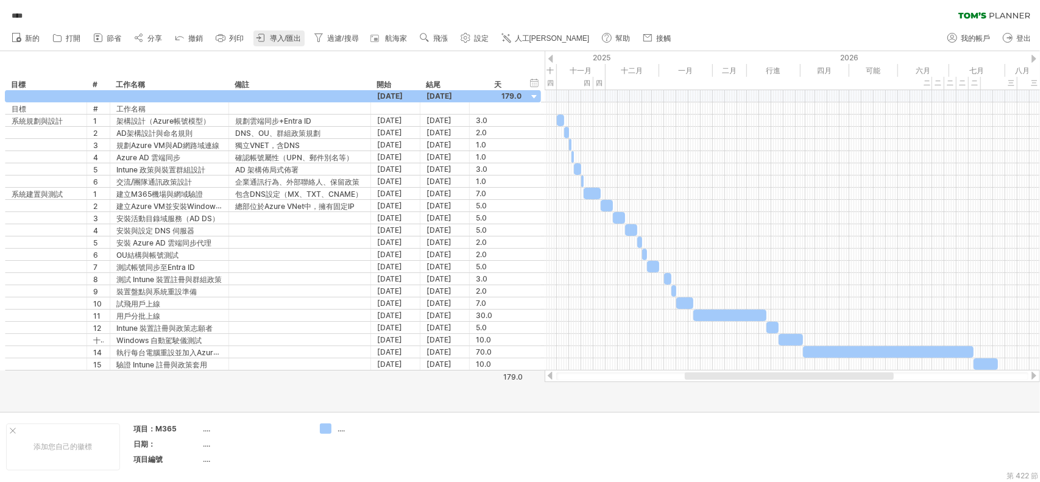
click at [277, 38] on font "導入/匯出" at bounding box center [285, 38] width 31 height 9
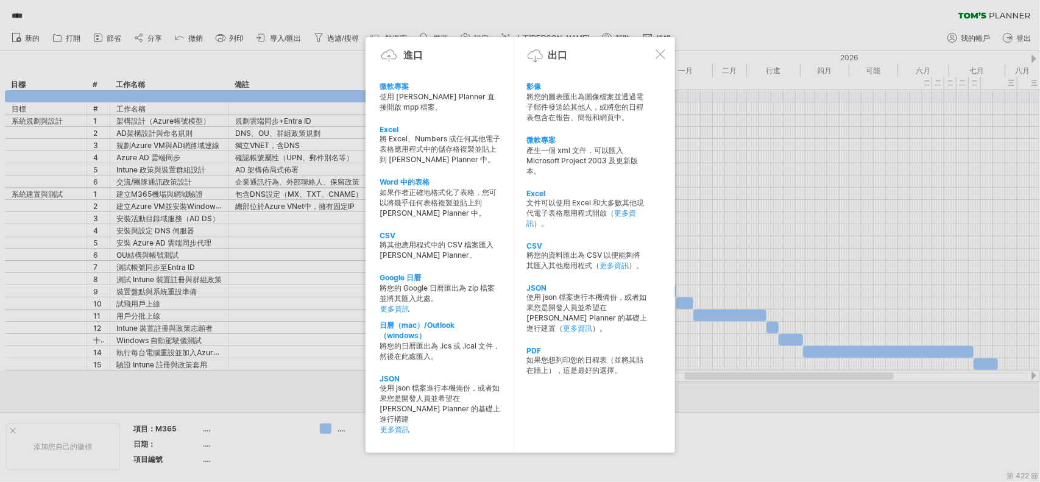
click at [596, 365] on font "如果您想列印您的日程表（並將其貼在牆上），這是最好的選擇。" at bounding box center [585, 365] width 117 height 20
select select "*********"
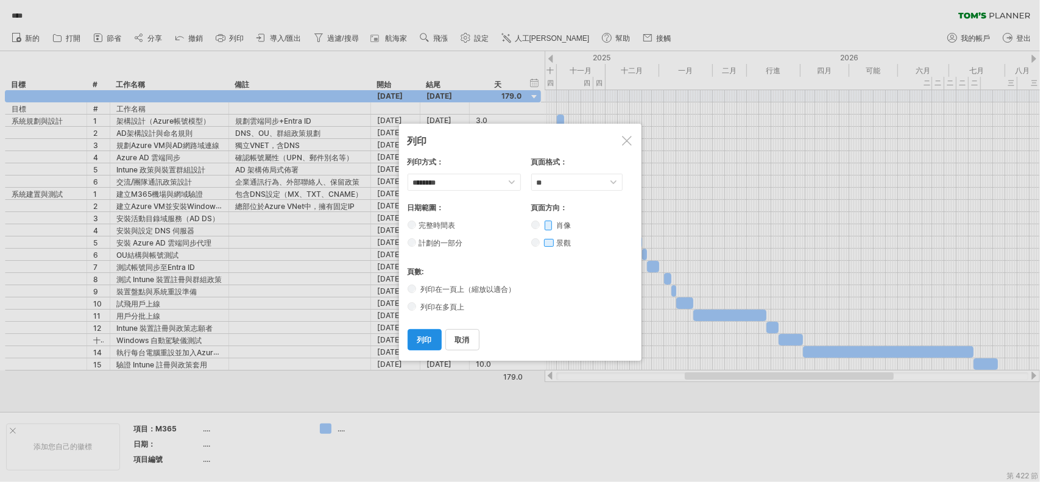
click at [424, 335] on font "列印" at bounding box center [424, 339] width 15 height 9
